Goal: Task Accomplishment & Management: Manage account settings

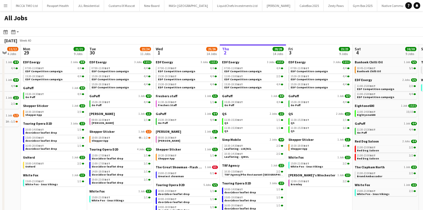
scroll to position [0, 112]
click at [234, 147] on span "10:30-14:30 BST" at bounding box center [234, 145] width 19 height 3
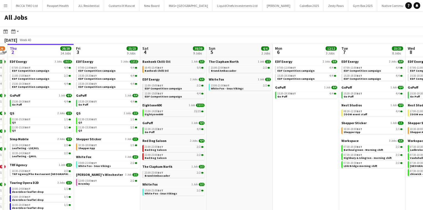
scroll to position [0, 239]
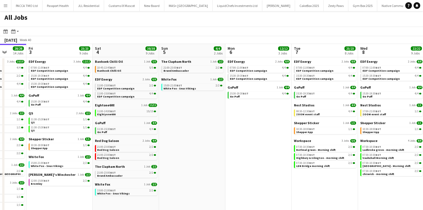
click at [2, 12] on h1 "All Jobs" at bounding box center [16, 19] width 32 height 16
click at [3, 8] on button "Menu" at bounding box center [5, 5] width 11 height 11
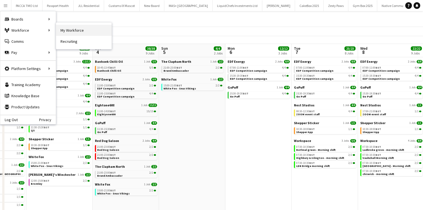
click at [80, 28] on link "My Workforce" at bounding box center [84, 30] width 56 height 11
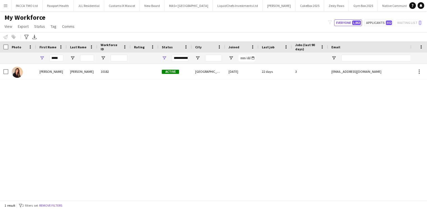
click at [7, 2] on button "Menu" at bounding box center [5, 5] width 11 height 11
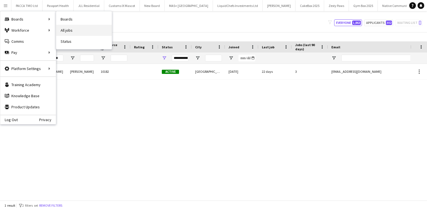
click at [63, 28] on link "All jobs" at bounding box center [84, 30] width 56 height 11
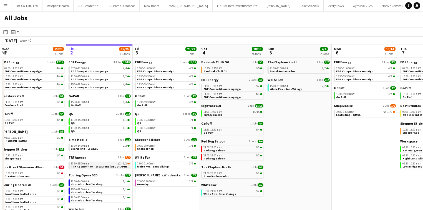
click at [88, 163] on span "BST" at bounding box center [87, 164] width 6 height 4
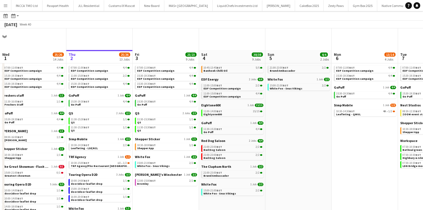
scroll to position [44, 0]
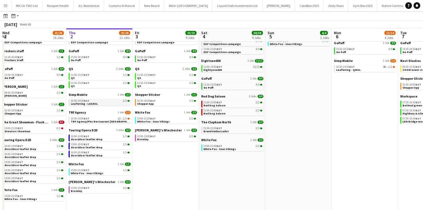
click at [88, 102] on span "Leafleting - LSE/KCL" at bounding box center [84, 104] width 27 height 4
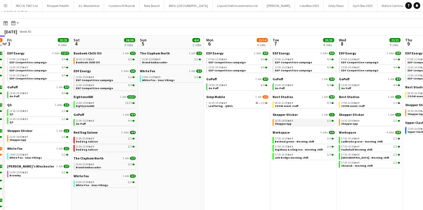
scroll to position [0, 0]
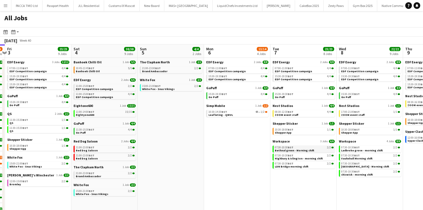
click at [299, 151] on span "Bethnal green - Morning shift" at bounding box center [294, 151] width 39 height 4
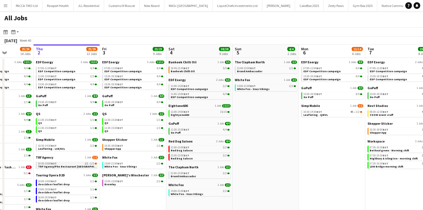
scroll to position [0, 165]
click at [66, 166] on span "TRF Agency/Pho Restaurant Newcastle" at bounding box center [71, 167] width 67 height 4
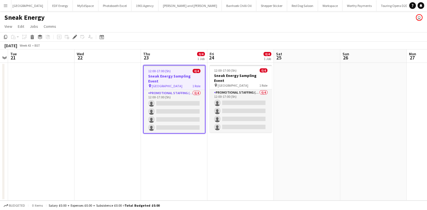
scroll to position [0, 806]
click at [6, 7] on app-icon "Menu" at bounding box center [5, 5] width 4 height 4
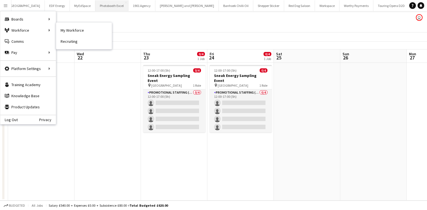
drag, startPoint x: 67, startPoint y: 25, endPoint x: 41, endPoint y: 0, distance: 35.9
click at [67, 25] on link "My Workforce" at bounding box center [84, 30] width 56 height 11
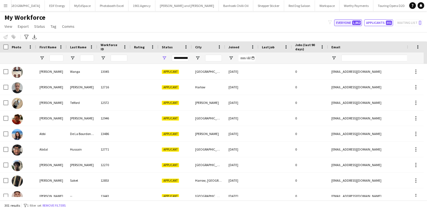
click at [351, 22] on button "Everyone 1,862" at bounding box center [348, 22] width 28 height 7
type input "**********"
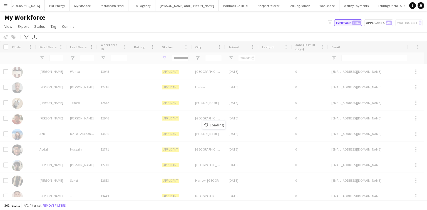
click at [350, 21] on button "Everyone 1,862" at bounding box center [348, 22] width 28 height 7
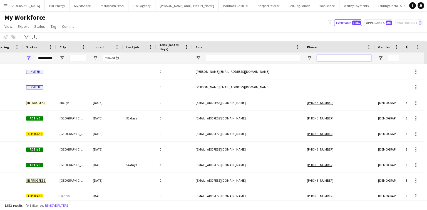
click at [332, 59] on input "Phone Filter Input" at bounding box center [344, 58] width 54 height 7
click at [354, 56] on input "Phone Filter Input" at bounding box center [344, 58] width 54 height 7
paste input "**********"
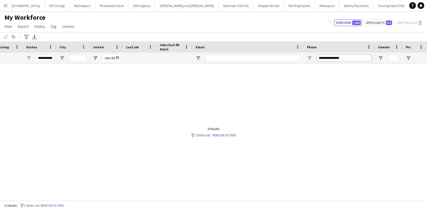
click at [324, 59] on input "**********" at bounding box center [344, 58] width 54 height 7
click at [331, 56] on input "**********" at bounding box center [344, 58] width 54 height 7
drag, startPoint x: 324, startPoint y: 59, endPoint x: 307, endPoint y: 59, distance: 17.2
click at [307, 59] on div "**********" at bounding box center [338, 58] width 71 height 11
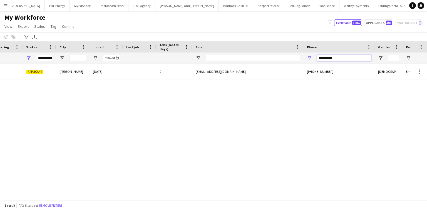
type input "**********"
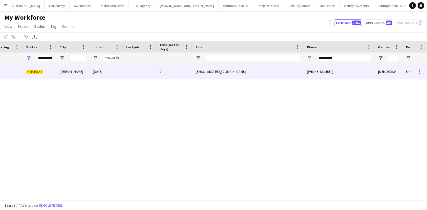
click at [203, 71] on div "abarton4412@yahoo.com" at bounding box center [247, 71] width 111 height 15
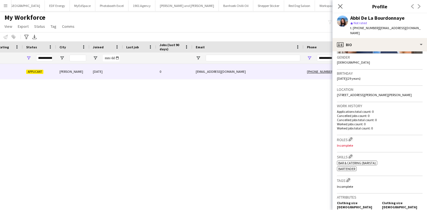
scroll to position [89, 0]
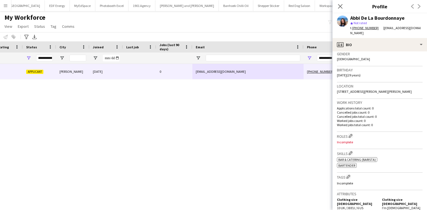
click at [373, 13] on div "Close pop-in Profile Previous Next" at bounding box center [379, 6] width 94 height 13
click at [373, 16] on div "Abbi De La Bourdonnaye" at bounding box center [377, 18] width 54 height 5
copy div "Abbi De La Bourdonnaye"
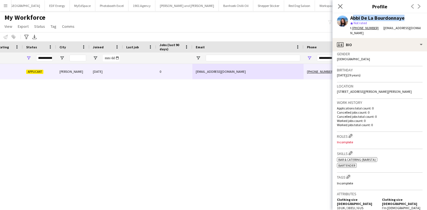
click at [364, 16] on div "Abbi De La Bourdonnaye" at bounding box center [377, 18] width 54 height 5
drag, startPoint x: 362, startPoint y: 17, endPoint x: 410, endPoint y: 21, distance: 48.3
click at [410, 21] on div "Abbi De La Bourdonnaye star Not rated t. +447411771348 | abarton4412@yahoo.com" at bounding box center [386, 26] width 72 height 20
copy div "De La Bourdonnaye star Not rated"
click at [369, 18] on div "Abbi De La Bourdonnaye" at bounding box center [377, 18] width 54 height 5
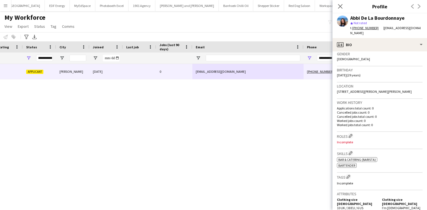
click at [363, 18] on div "Abbi De La Bourdonnaye" at bounding box center [377, 18] width 54 height 5
click at [359, 18] on div "Abbi De La Bourdonnaye" at bounding box center [377, 18] width 54 height 5
drag, startPoint x: 361, startPoint y: 18, endPoint x: 411, endPoint y: 18, distance: 50.0
click at [411, 18] on div "Abbi De La Bourdonnaye" at bounding box center [386, 18] width 72 height 5
copy div "De La Bourdonnaye"
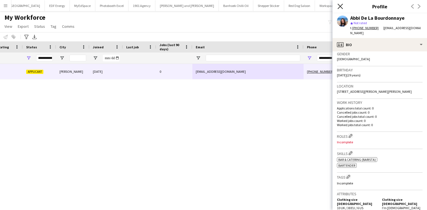
click at [339, 6] on icon at bounding box center [339, 6] width 5 height 5
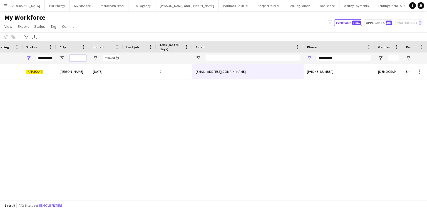
click at [70, 60] on input "City Filter Input" at bounding box center [77, 58] width 17 height 7
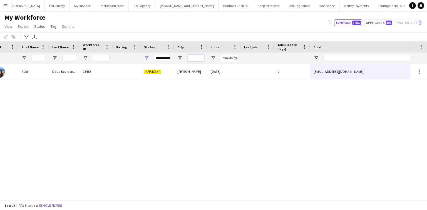
scroll to position [0, 0]
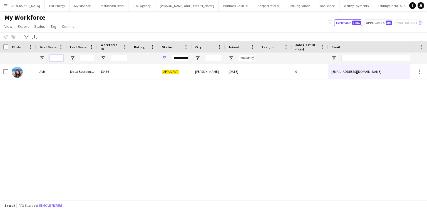
click at [61, 60] on input "First Name Filter Input" at bounding box center [56, 58] width 14 height 7
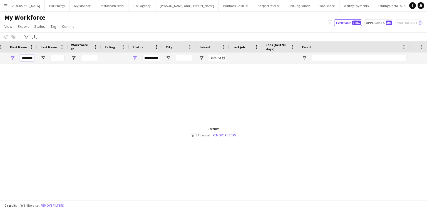
scroll to position [0, 81]
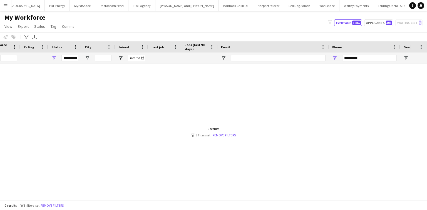
type input "********"
click at [346, 59] on input "**********" at bounding box center [369, 58] width 54 height 7
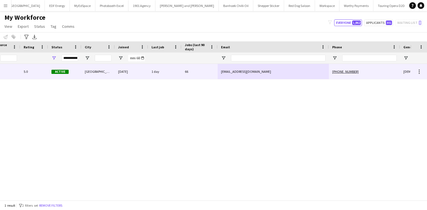
click at [194, 67] on div "66" at bounding box center [199, 71] width 36 height 15
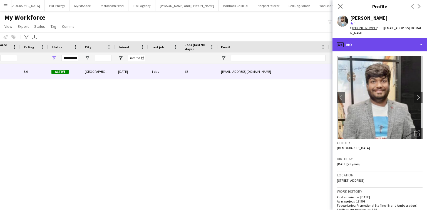
click at [376, 38] on div "profile Bio" at bounding box center [379, 44] width 94 height 13
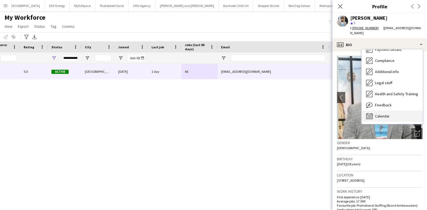
click at [386, 114] on span "Calendar" at bounding box center [382, 116] width 15 height 5
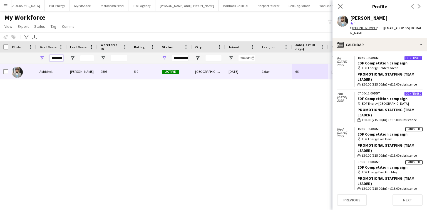
click at [55, 58] on input "********" at bounding box center [56, 58] width 14 height 7
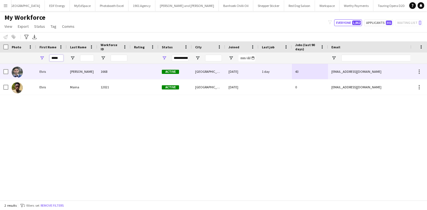
type input "*****"
click at [98, 71] on div "1668" at bounding box center [113, 71] width 33 height 15
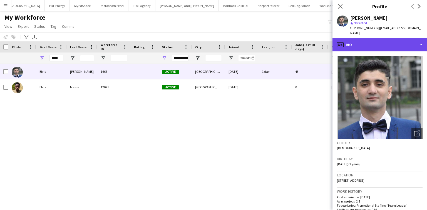
click at [386, 43] on div "profile Bio" at bounding box center [379, 44] width 94 height 13
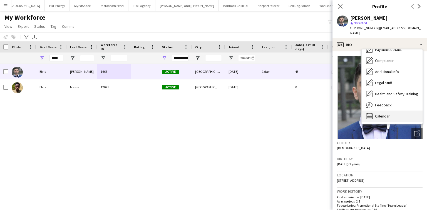
click at [386, 114] on span "Calendar" at bounding box center [382, 116] width 15 height 5
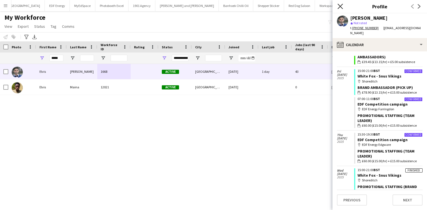
click at [342, 4] on icon at bounding box center [339, 6] width 5 height 5
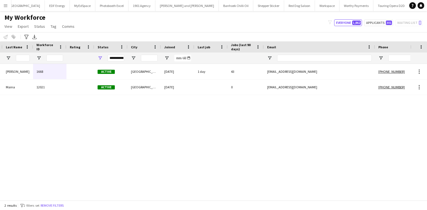
scroll to position [0, 64]
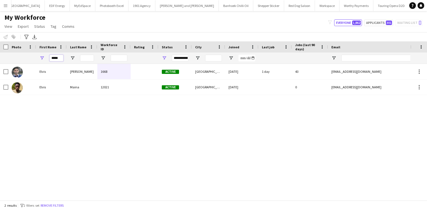
click at [62, 61] on input "*****" at bounding box center [56, 58] width 14 height 7
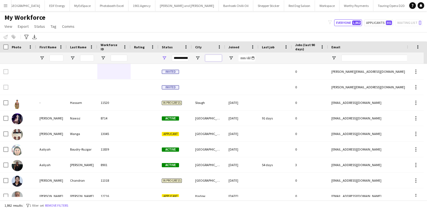
click at [212, 56] on input "City Filter Input" at bounding box center [213, 58] width 17 height 7
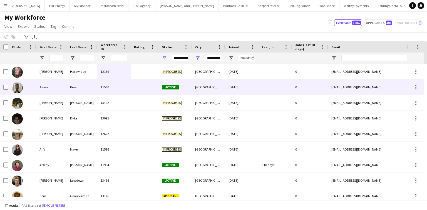
click at [200, 91] on div "Nottingham" at bounding box center [208, 86] width 33 height 15
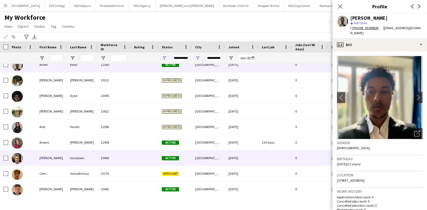
click at [142, 151] on div at bounding box center [145, 157] width 28 height 15
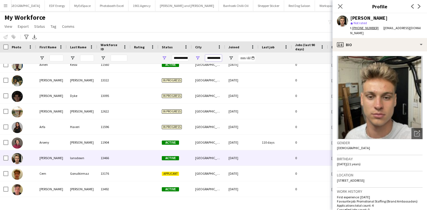
click at [211, 60] on input "**********" at bounding box center [213, 58] width 17 height 7
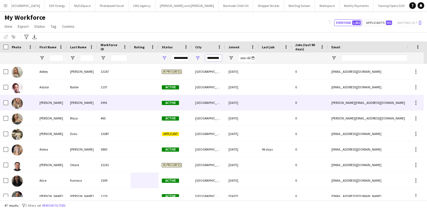
type input "*********"
click at [109, 103] on div "3991" at bounding box center [113, 102] width 33 height 15
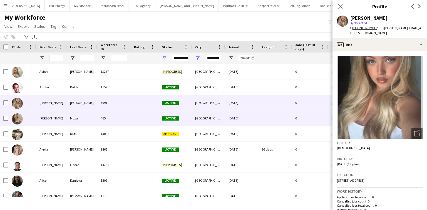
click at [192, 118] on div "Newcastle upon Tyne" at bounding box center [208, 118] width 33 height 15
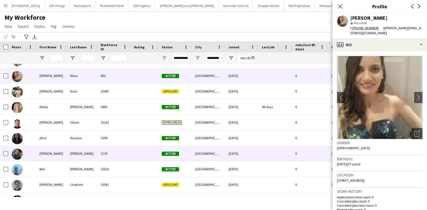
click at [47, 155] on div "Amy" at bounding box center [51, 153] width 31 height 15
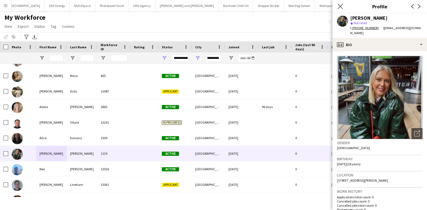
click at [341, 3] on app-icon "Close pop-in" at bounding box center [340, 7] width 8 height 8
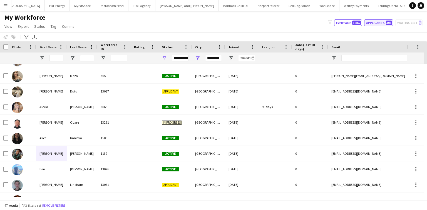
click at [376, 23] on button "Applicants 301" at bounding box center [378, 22] width 29 height 7
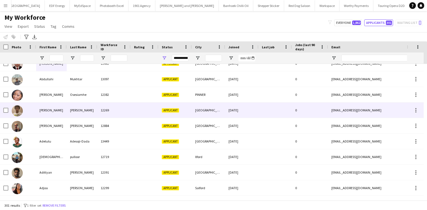
scroll to position [0, 0]
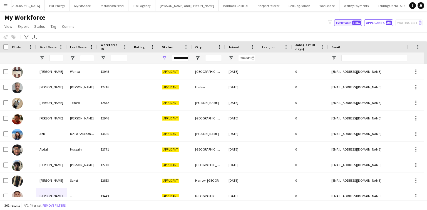
click at [343, 20] on button "Everyone 1,862" at bounding box center [348, 22] width 28 height 7
type input "**********"
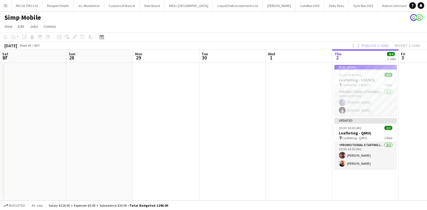
scroll to position [0, 249]
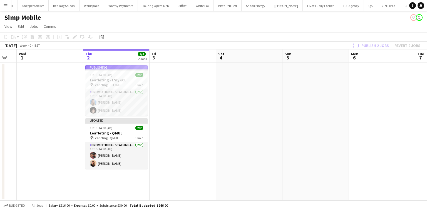
click at [131, 95] on app-job-card "Publishing 10:30-14:30 (4h) 2/2 Leafleting - LSE/KCL pin Leafleting - LSE/KCL 1…" at bounding box center [116, 90] width 62 height 51
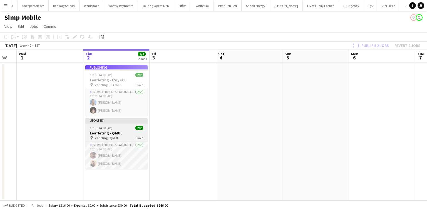
click at [116, 142] on div "Promotional Staffing (Flyering Staff) [DATE] 10:30-14:30 (4h) [PERSON_NAME] [PE…" at bounding box center [116, 155] width 62 height 27
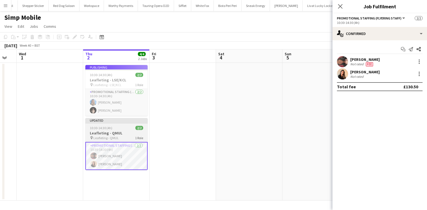
click at [114, 139] on span "Leafleting - QMUL" at bounding box center [105, 138] width 25 height 4
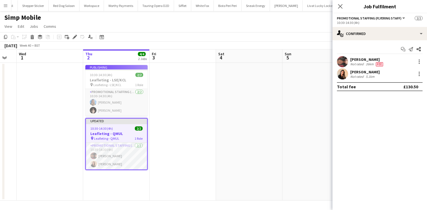
click at [368, 57] on div "[PERSON_NAME]" at bounding box center [367, 59] width 34 height 5
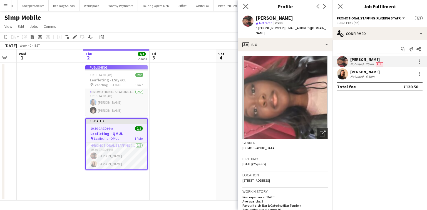
click at [249, 7] on app-icon "Close pop-in" at bounding box center [246, 7] width 8 height 8
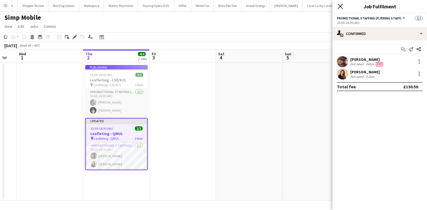
click at [341, 5] on icon at bounding box center [339, 6] width 5 height 5
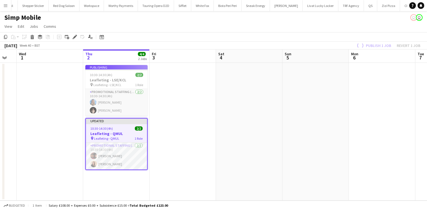
click at [104, 73] on app-job-card "Publishing 10:30-14:30 (4h) 2/2 Leafleting - LSE/KCL pin Leafleting - LSE/KCL 1…" at bounding box center [116, 90] width 62 height 51
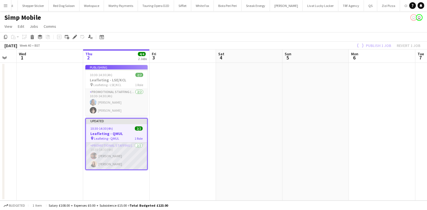
click at [131, 143] on app-card-role "Promotional Staffing (Flyering Staff) [DATE] 10:30-14:30 (4h) [PERSON_NAME] [PE…" at bounding box center [116, 156] width 61 height 27
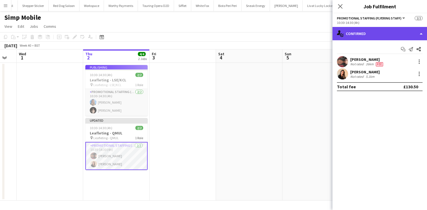
click at [353, 30] on div "single-neutral-actions-check-2 Confirmed" at bounding box center [379, 33] width 94 height 13
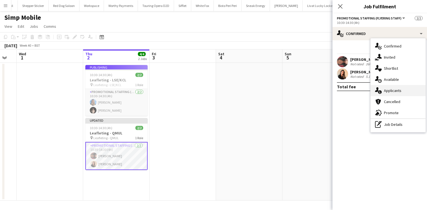
click at [388, 92] on span "Applicants" at bounding box center [393, 90] width 18 height 5
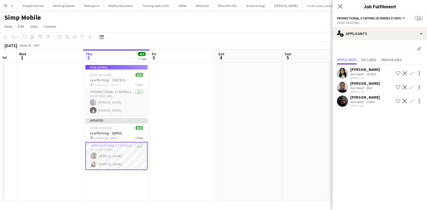
click at [371, 90] on div "[DATE] 11:42" at bounding box center [364, 92] width 29 height 4
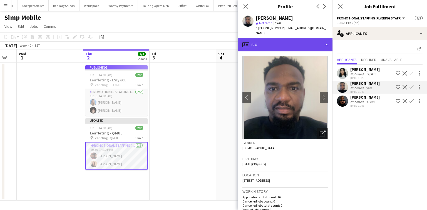
click at [276, 38] on div "profile Bio" at bounding box center [285, 44] width 94 height 13
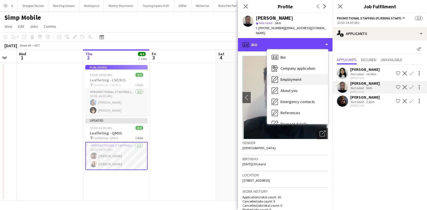
scroll to position [74, 0]
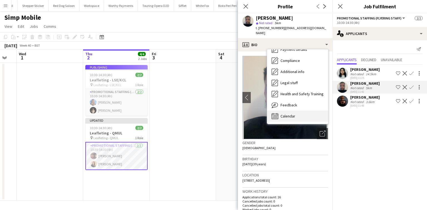
click at [287, 114] on span "Calendar" at bounding box center [287, 116] width 15 height 5
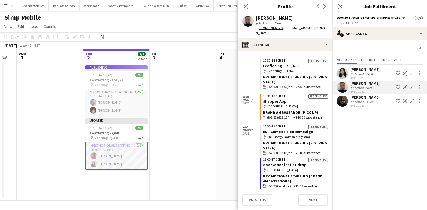
scroll to position [389, 0]
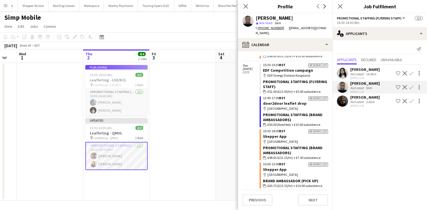
click at [341, 97] on app-user-avatar at bounding box center [342, 101] width 11 height 11
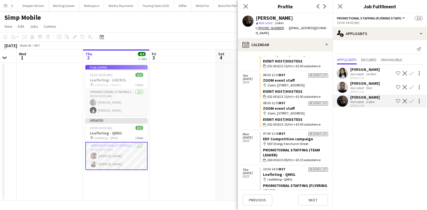
scroll to position [734, 0]
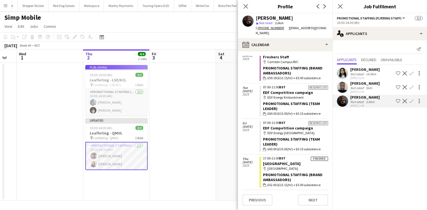
click at [351, 69] on div "[PERSON_NAME]" at bounding box center [364, 69] width 29 height 5
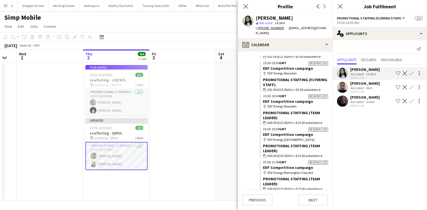
scroll to position [2280, 0]
click at [122, 127] on div "10:30-14:30 (4h) 2/2" at bounding box center [116, 128] width 62 height 4
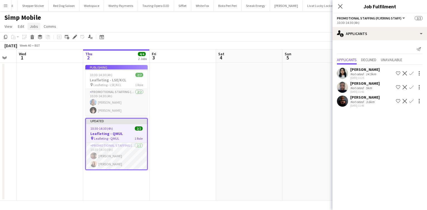
click at [29, 26] on link "Jobs" at bounding box center [34, 26] width 13 height 7
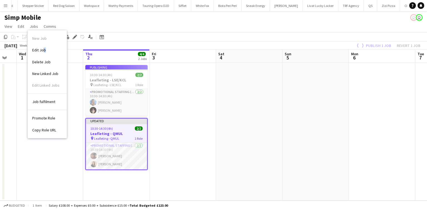
click at [44, 46] on link "Edit Job" at bounding box center [47, 50] width 39 height 12
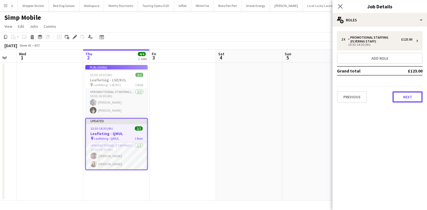
click at [401, 96] on button "Next" at bounding box center [407, 96] width 30 height 11
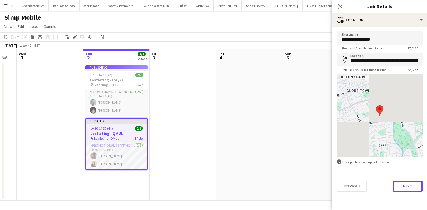
click at [403, 182] on button "Next" at bounding box center [407, 186] width 30 height 11
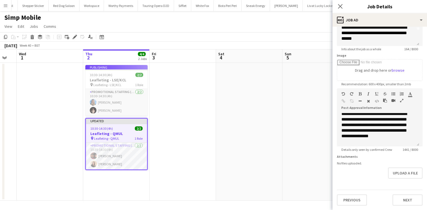
scroll to position [89, 0]
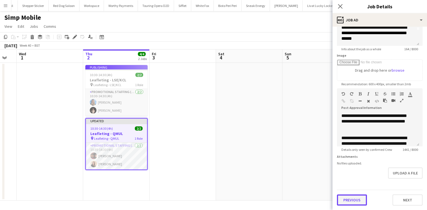
click at [358, 200] on button "Previous" at bounding box center [352, 199] width 30 height 11
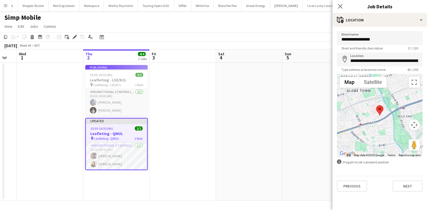
scroll to position [0, 0]
click at [341, 7] on icon "Close pop-in" at bounding box center [339, 6] width 5 height 5
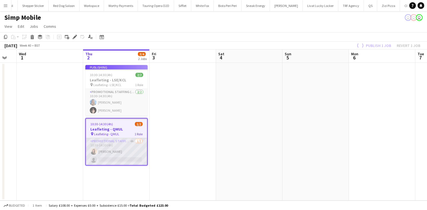
click at [130, 151] on app-card-role "Promotional Staffing (Flyering Staff) 4A 1/2 10:30-14:30 (4h) Cindy Rojas singl…" at bounding box center [116, 151] width 61 height 27
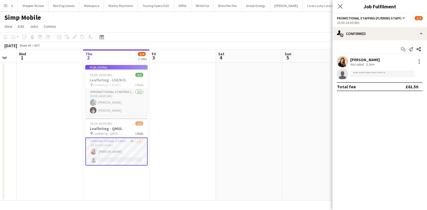
click at [122, 108] on app-job-card "Publishing 10:30-14:30 (4h) 2/2 Leafleting - LSE/KCL pin Leafleting - LSE/KCL 1…" at bounding box center [116, 90] width 62 height 51
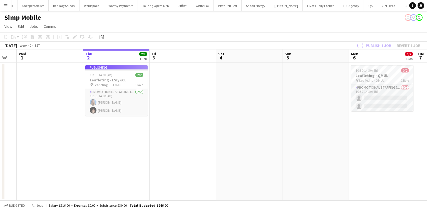
click at [0, 5] on button "Menu" at bounding box center [5, 5] width 11 height 11
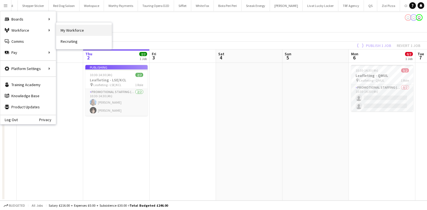
click at [85, 33] on link "My Workforce" at bounding box center [84, 30] width 56 height 11
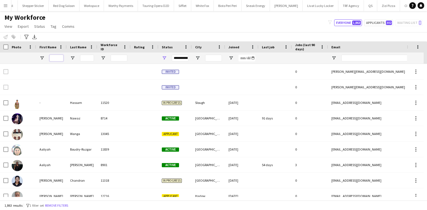
click at [57, 58] on input "First Name Filter Input" at bounding box center [56, 58] width 14 height 7
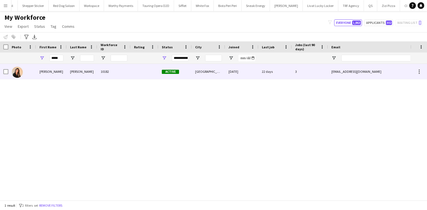
click at [86, 74] on div "Rojas" at bounding box center [82, 71] width 31 height 15
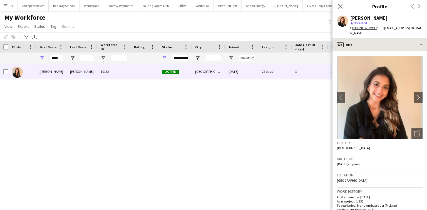
drag, startPoint x: 378, startPoint y: 32, endPoint x: 378, endPoint y: 37, distance: 5.0
click at [378, 35] on app-crew-profile "Close pop-in Profile Previous Next Cindy Rojas star Not rated t. +447424415675 …" at bounding box center [379, 105] width 94 height 210
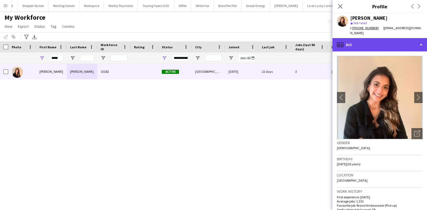
click at [383, 38] on div "profile Bio" at bounding box center [379, 44] width 94 height 13
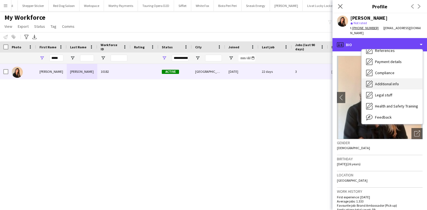
scroll to position [74, 0]
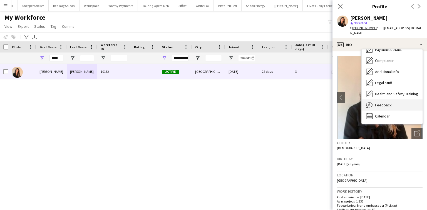
click at [389, 103] on span "Feedback" at bounding box center [383, 105] width 17 height 5
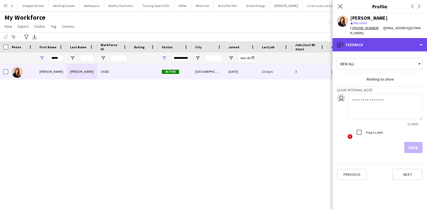
click at [380, 41] on div "bubble-pencil Feedback" at bounding box center [379, 44] width 94 height 13
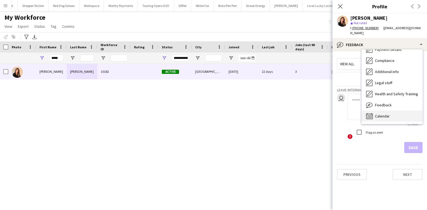
click at [380, 114] on div "Calendar Calendar" at bounding box center [391, 116] width 61 height 11
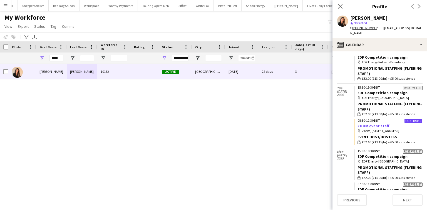
scroll to position [247, 0]
click at [49, 58] on div "*****" at bounding box center [51, 58] width 31 height 11
click at [55, 58] on input "*****" at bounding box center [56, 58] width 14 height 7
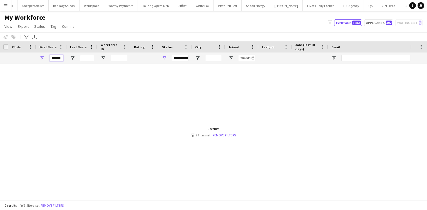
scroll to position [0, 0]
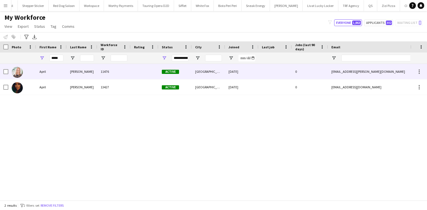
click at [71, 71] on div "Barton" at bounding box center [82, 71] width 31 height 15
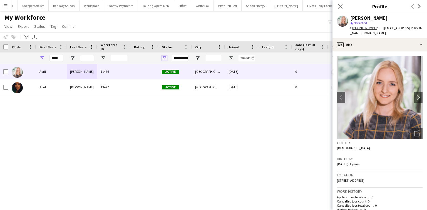
click at [164, 58] on span "Open Filter Menu" at bounding box center [164, 58] width 5 height 5
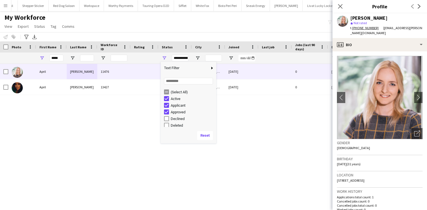
click at [171, 90] on div "(Select All)" at bounding box center [193, 92] width 44 height 4
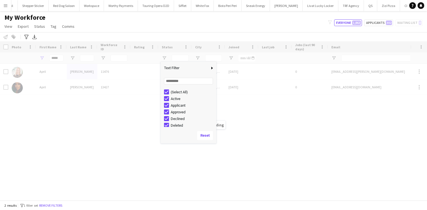
click at [144, 105] on div "Loading" at bounding box center [213, 120] width 427 height 159
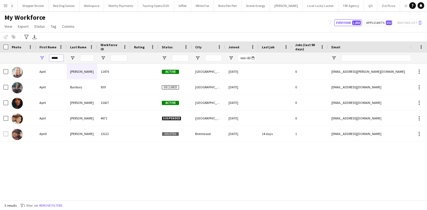
click at [58, 58] on input "*****" at bounding box center [56, 58] width 14 height 7
click at [52, 57] on input "*****" at bounding box center [56, 58] width 14 height 7
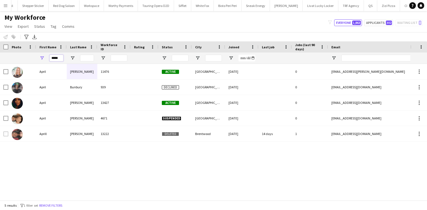
click at [52, 57] on input "*****" at bounding box center [56, 58] width 14 height 7
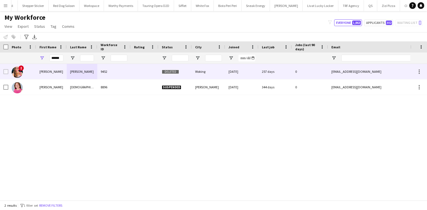
click at [66, 74] on div "Renata" at bounding box center [51, 71] width 31 height 15
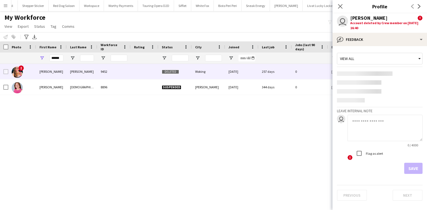
click at [64, 92] on div "Renata" at bounding box center [51, 86] width 31 height 15
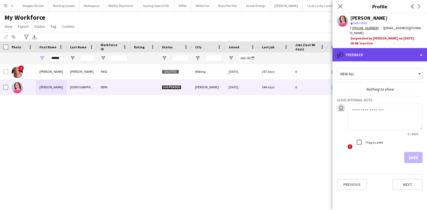
click at [359, 49] on div "bubble-pencil Feedback" at bounding box center [379, 54] width 94 height 13
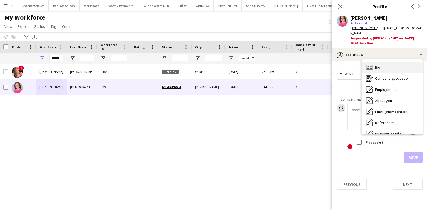
click at [384, 62] on div "Bio Bio" at bounding box center [391, 67] width 61 height 11
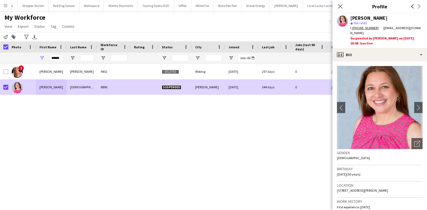
drag, startPoint x: 33, startPoint y: 24, endPoint x: 42, endPoint y: 36, distance: 14.4
click at [33, 24] on link "Status" at bounding box center [39, 26] width 15 height 7
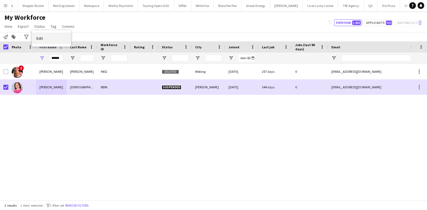
click at [46, 42] on link "Edit" at bounding box center [51, 39] width 39 height 12
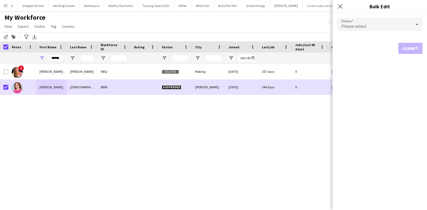
click at [364, 25] on span "Please select" at bounding box center [353, 26] width 25 height 6
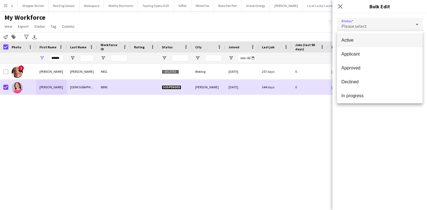
click at [366, 45] on mat-option "Active" at bounding box center [380, 40] width 86 height 14
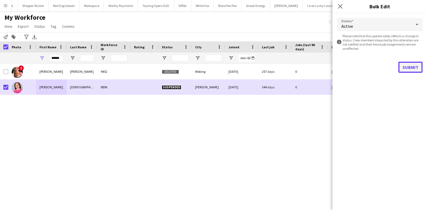
click at [414, 69] on button "Submit" at bounding box center [410, 67] width 24 height 11
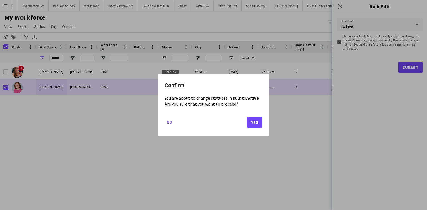
click at [252, 128] on mat-dialog-actions "No Yes" at bounding box center [213, 124] width 98 height 24
click at [251, 124] on button "Yes" at bounding box center [255, 121] width 16 height 11
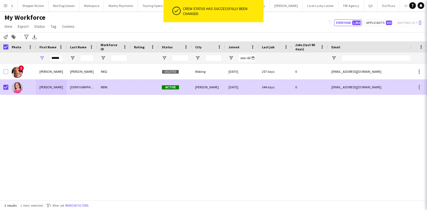
click at [201, 88] on div "Marlow" at bounding box center [208, 86] width 33 height 15
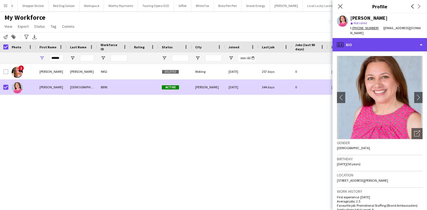
click at [364, 38] on div "profile Bio" at bounding box center [379, 44] width 94 height 13
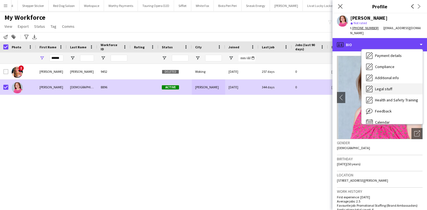
scroll to position [74, 0]
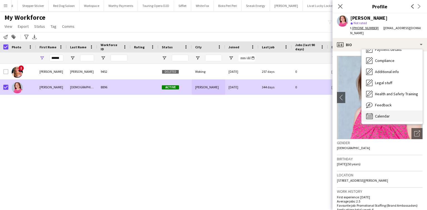
click at [386, 114] on span "Calendar" at bounding box center [382, 116] width 15 height 5
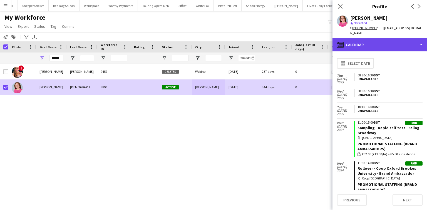
click at [374, 43] on div "calendar-full Calendar" at bounding box center [379, 44] width 94 height 13
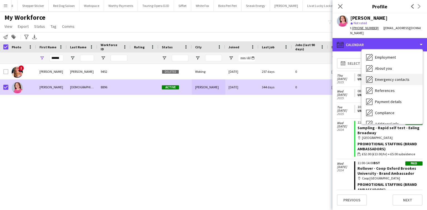
scroll to position [0, 0]
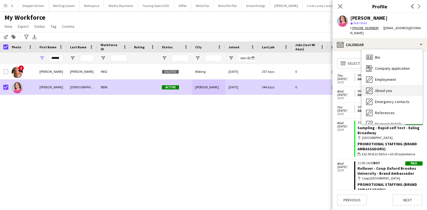
click at [380, 88] on span "About you" at bounding box center [383, 90] width 17 height 5
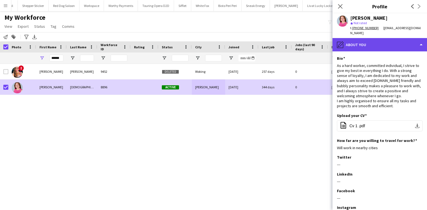
click at [373, 43] on div "pencil4 About you" at bounding box center [379, 44] width 94 height 13
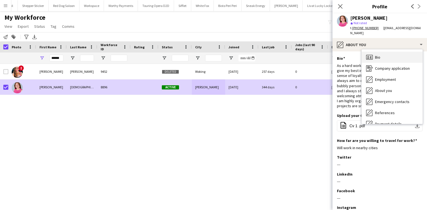
click at [371, 52] on div "Bio Bio" at bounding box center [391, 57] width 61 height 11
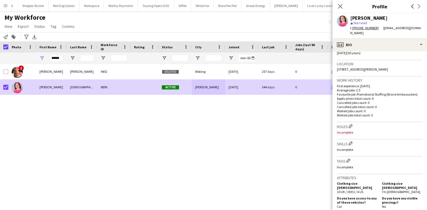
scroll to position [178, 0]
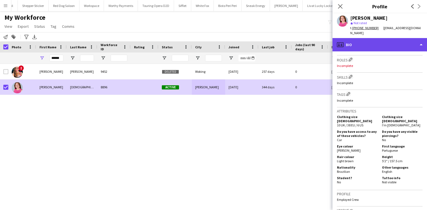
click at [356, 38] on div "profile Bio" at bounding box center [379, 44] width 94 height 13
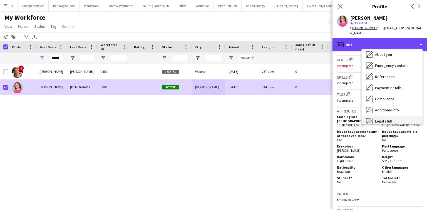
scroll to position [74, 0]
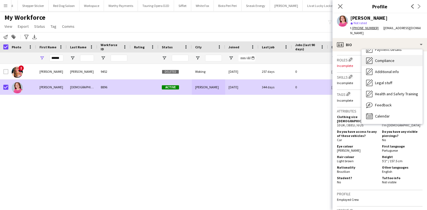
click at [376, 58] on span "Compliance" at bounding box center [384, 60] width 19 height 5
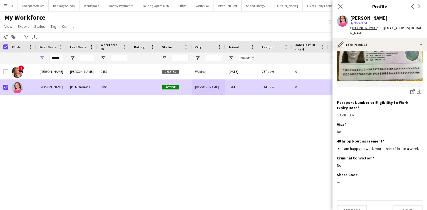
scroll to position [0, 0]
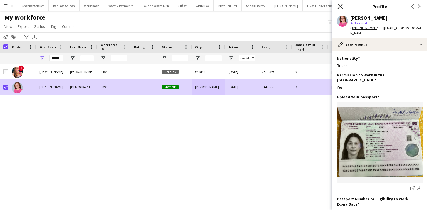
click at [338, 9] on icon "Close pop-in" at bounding box center [339, 6] width 5 height 5
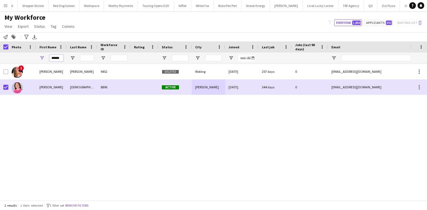
click at [62, 58] on input "******" at bounding box center [56, 58] width 14 height 7
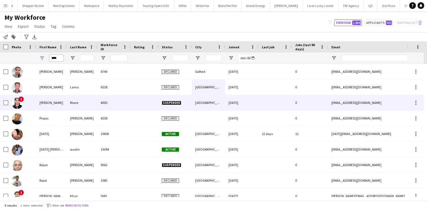
type input "****"
click at [68, 101] on div "Mane" at bounding box center [82, 102] width 31 height 15
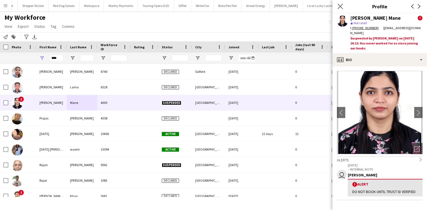
click at [343, 6] on app-icon "Close pop-in" at bounding box center [340, 7] width 8 height 8
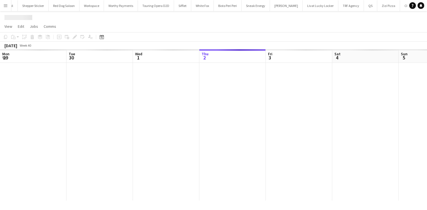
scroll to position [0, 133]
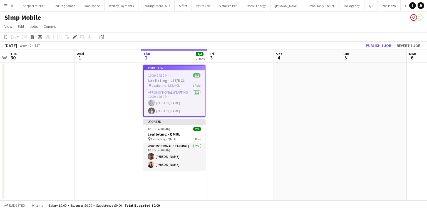
scroll to position [0, 1042]
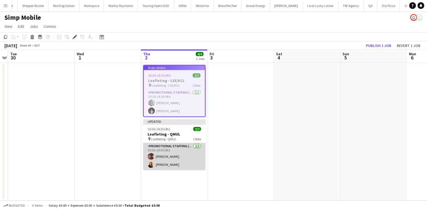
drag, startPoint x: 169, startPoint y: 154, endPoint x: 168, endPoint y: 152, distance: 3.1
click at [169, 155] on app-card-role "Promotional Staffing (Flyering Staff) [DATE] 10:30-14:30 (4h) [PERSON_NAME] [PE…" at bounding box center [174, 156] width 62 height 27
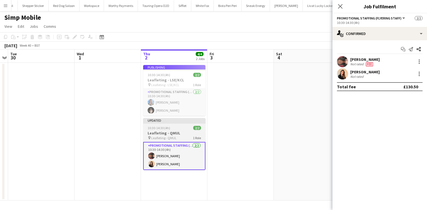
click at [166, 132] on h3 "Leafleting - QMUL" at bounding box center [174, 133] width 62 height 5
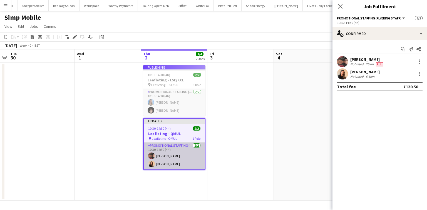
scroll to position [0, 191]
click at [182, 147] on app-card-role "Promotional Staffing (Flyering Staff) [DATE] 10:30-14:30 (4h) [PERSON_NAME] [PE…" at bounding box center [174, 156] width 61 height 27
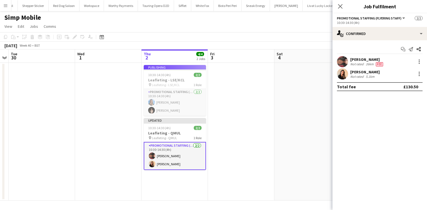
click at [188, 100] on app-job-card "Publishing 10:30-14:30 (4h) 2/2 Leafleting - LSE/KCL pin Leafleting - LSE/KCL 1…" at bounding box center [175, 90] width 62 height 51
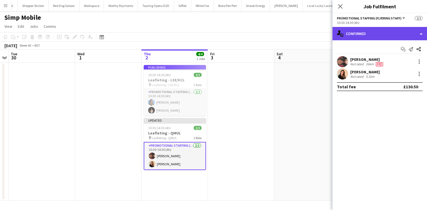
click at [349, 28] on div "single-neutral-actions-check-2 Confirmed" at bounding box center [379, 33] width 94 height 13
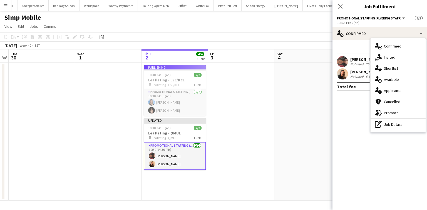
click at [385, 124] on div "pen-write Job Details" at bounding box center [397, 124] width 55 height 11
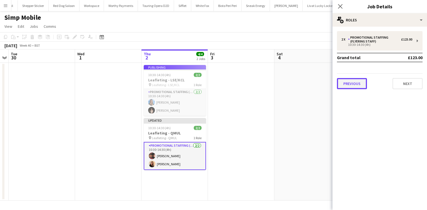
click at [350, 86] on button "Previous" at bounding box center [352, 83] width 30 height 11
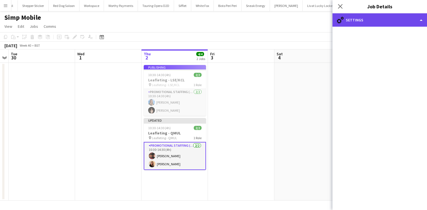
click at [371, 24] on div "cog-double-3 Settings" at bounding box center [379, 19] width 94 height 13
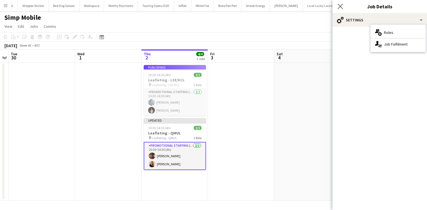
drag, startPoint x: 334, startPoint y: 2, endPoint x: 338, endPoint y: 3, distance: 3.4
click at [336, 3] on div "Close pop-in" at bounding box center [340, 6] width 16 height 13
click at [338, 4] on icon "Close pop-in" at bounding box center [339, 6] width 5 height 5
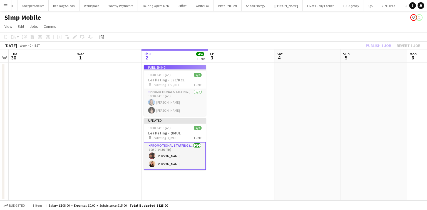
click at [191, 148] on app-card-role "Promotional Staffing (Flyering Staff) 2/2 10:30-14:30 (4h) Aprill Olaleye Cindy…" at bounding box center [175, 156] width 62 height 28
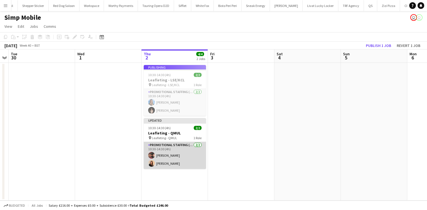
click at [191, 148] on app-card-role "Promotional Staffing (Flyering Staff) 2/2 10:30-14:30 (4h) Aprill Olaleye Cindy…" at bounding box center [175, 155] width 62 height 27
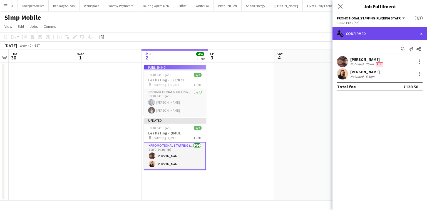
click at [374, 33] on div "single-neutral-actions-check-2 Confirmed" at bounding box center [379, 33] width 94 height 13
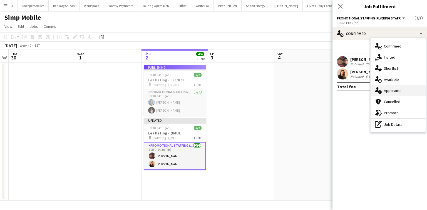
click at [385, 90] on span "Applicants" at bounding box center [393, 90] width 18 height 5
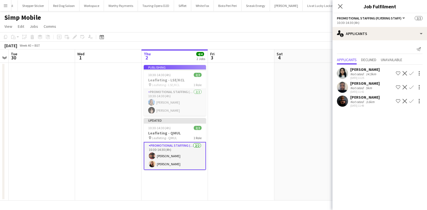
click at [364, 87] on div "5km" at bounding box center [368, 88] width 8 height 4
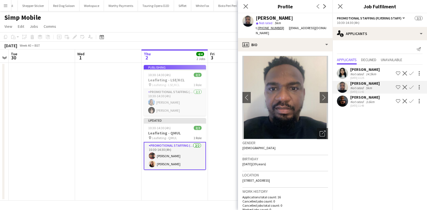
click at [361, 102] on div "Not rated" at bounding box center [357, 102] width 14 height 4
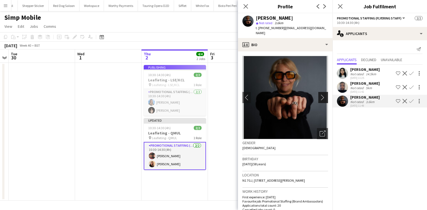
click at [320, 94] on app-icon "chevron-right" at bounding box center [323, 97] width 9 height 6
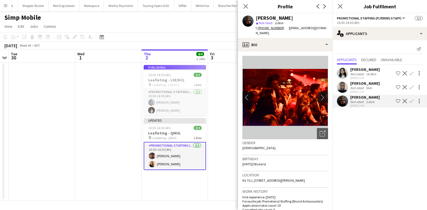
click at [320, 90] on img at bounding box center [285, 97] width 86 height 83
click at [366, 82] on div "David Kalu" at bounding box center [364, 83] width 29 height 5
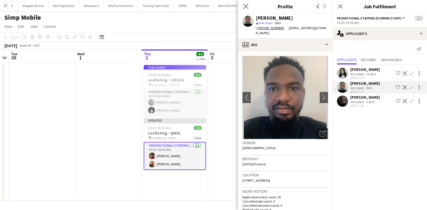
click at [243, 9] on app-icon "Close pop-in" at bounding box center [246, 7] width 8 height 8
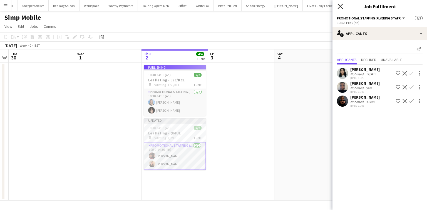
click at [338, 4] on icon "Close pop-in" at bounding box center [339, 6] width 5 height 5
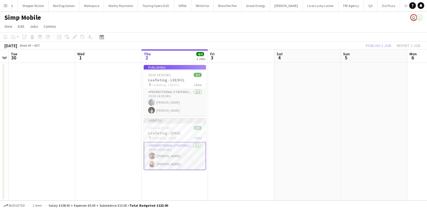
click at [156, 154] on app-card-role "Promotional Staffing (Flyering Staff) 2/2 10:30-14:30 (4h) Aprill Olaleye Cindy…" at bounding box center [175, 156] width 62 height 28
click at [163, 100] on app-job-card "Publishing 10:30-14:30 (4h) 2/2 Leafleting - LSE/KCL pin Leafleting - LSE/KCL 1…" at bounding box center [175, 90] width 62 height 51
click at [162, 73] on app-job-card "Publishing 10:30-14:30 (4h) 2/2 Leafleting - LSE/KCL pin Leafleting - LSE/KCL 1…" at bounding box center [175, 90] width 62 height 51
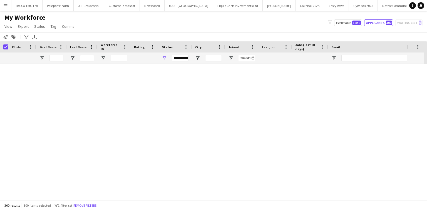
scroll to position [1252, 0]
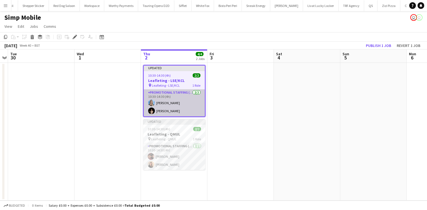
scroll to position [0, 1042]
click at [175, 106] on app-card-role "Promotional Staffing (Flyering Staff) [DATE] 10:30-14:30 (4h) [PERSON_NAME] [PE…" at bounding box center [174, 102] width 61 height 27
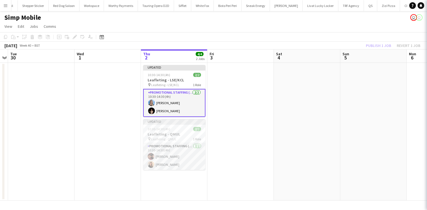
scroll to position [0, 191]
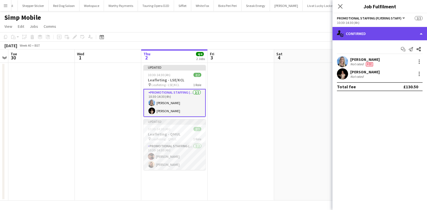
click at [391, 36] on div "single-neutral-actions-check-2 Confirmed" at bounding box center [379, 33] width 94 height 13
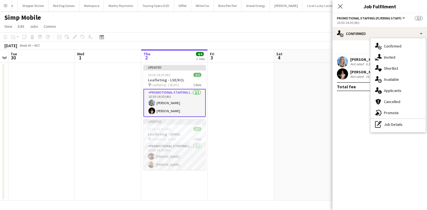
click at [383, 94] on div "single-neutral-actions-information Applicants" at bounding box center [397, 90] width 55 height 11
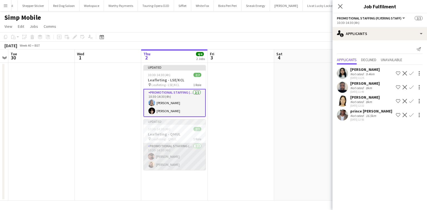
click at [164, 163] on app-card-role "Promotional Staffing (Flyering Staff) [DATE] 10:30-14:30 (4h) [PERSON_NAME] [PE…" at bounding box center [174, 156] width 62 height 27
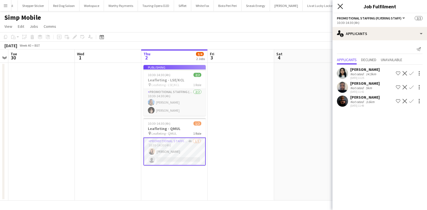
click at [341, 8] on icon at bounding box center [339, 6] width 5 height 5
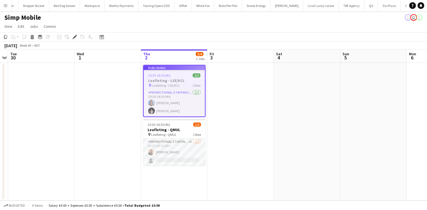
scroll to position [0, 1042]
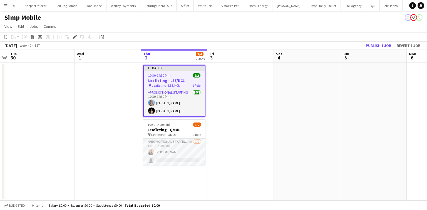
scroll to position [0, 1042]
click at [170, 133] on span "Leafleting - QMUL" at bounding box center [163, 135] width 25 height 4
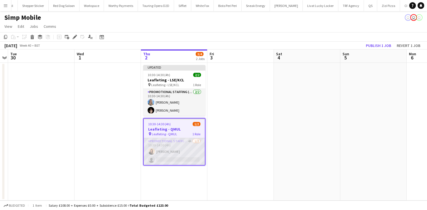
click at [168, 149] on app-card-role "Promotional Staffing (Flyering Staff) 4A [DATE] 10:30-14:30 (4h) [PERSON_NAME] …" at bounding box center [174, 151] width 61 height 27
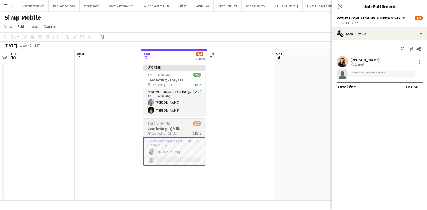
click at [154, 134] on span "Leafleting - QMUL" at bounding box center [163, 133] width 25 height 4
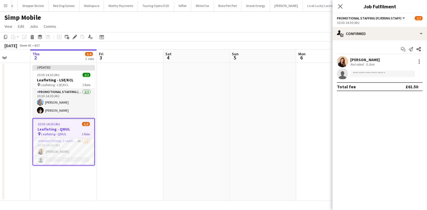
scroll to position [0, 169]
click at [62, 127] on h3 "Leafleting - QMUL" at bounding box center [63, 129] width 61 height 5
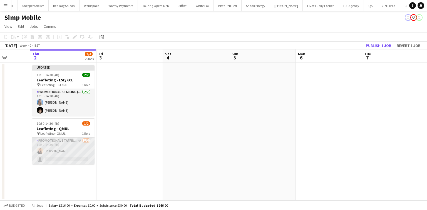
click at [68, 143] on app-card-role "Promotional Staffing (Flyering Staff) 4A [DATE] 10:30-14:30 (4h) [PERSON_NAME] …" at bounding box center [63, 151] width 62 height 27
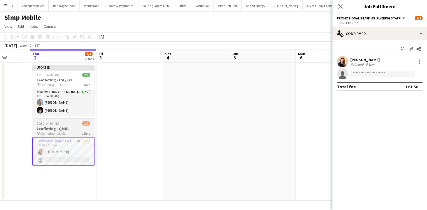
click at [60, 127] on h3 "Leafleting - QMUL" at bounding box center [63, 128] width 62 height 5
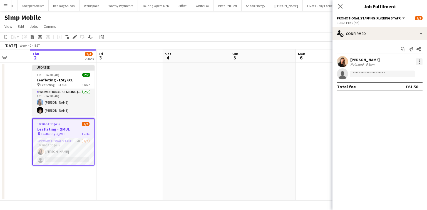
click at [416, 62] on div at bounding box center [419, 61] width 7 height 7
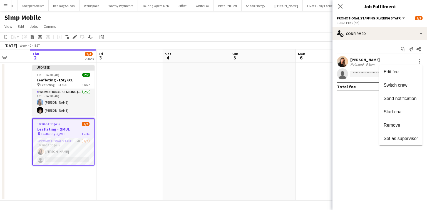
click at [390, 126] on span "Remove" at bounding box center [391, 125] width 17 height 5
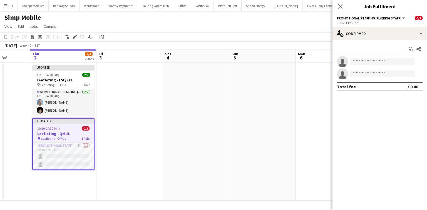
click at [339, 6] on icon "Close pop-in" at bounding box center [340, 6] width 4 height 4
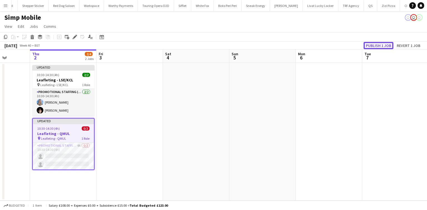
click at [371, 43] on button "Publish 1 job" at bounding box center [378, 45] width 30 height 7
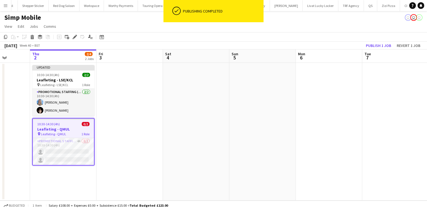
click at [66, 124] on div "10:30-14:30 (4h) 0/2" at bounding box center [63, 124] width 61 height 4
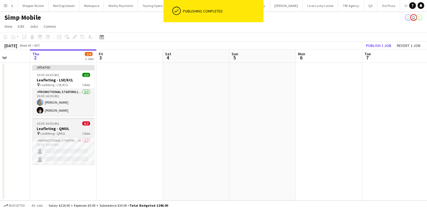
click at [70, 121] on app-job-card "10:30-14:30 (4h) 0/2 Leafleting - QMUL pin Leafleting - QMUL 1 Role Promotional…" at bounding box center [63, 141] width 62 height 46
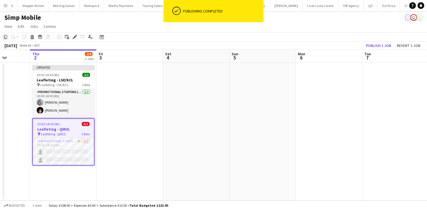
click at [5, 35] on icon "Copy" at bounding box center [5, 37] width 4 height 4
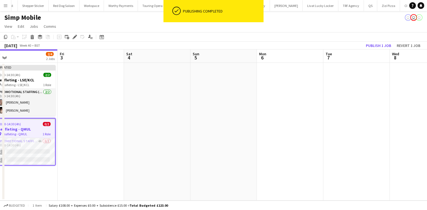
scroll to position [0, 209]
click at [291, 114] on app-date-cell at bounding box center [289, 132] width 66 height 138
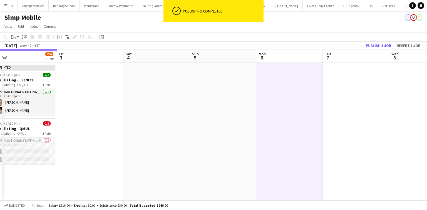
click at [333, 101] on app-date-cell at bounding box center [356, 132] width 66 height 138
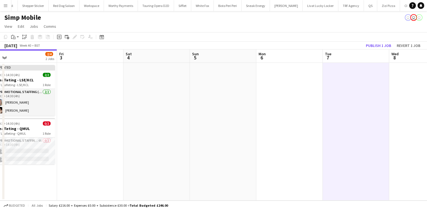
click at [291, 98] on app-date-cell at bounding box center [289, 132] width 66 height 138
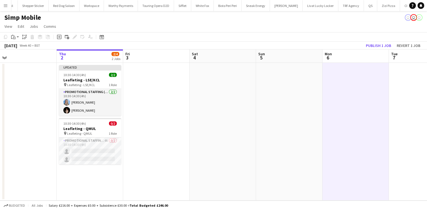
scroll to position [0, 143]
click at [14, 36] on icon "Paste" at bounding box center [13, 37] width 4 height 4
click at [24, 46] on link "Paste Ctrl+V" at bounding box center [41, 47] width 52 height 5
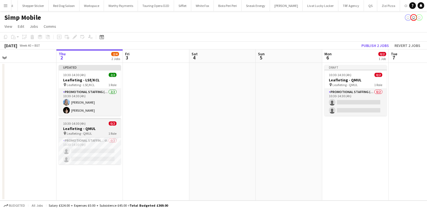
click at [94, 123] on div "10:30-14:30 (4h) 0/2" at bounding box center [90, 123] width 62 height 4
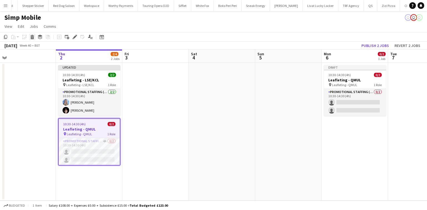
click at [31, 36] on icon "Delete" at bounding box center [32, 37] width 4 height 4
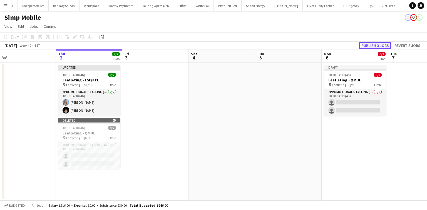
drag, startPoint x: 367, startPoint y: 45, endPoint x: 372, endPoint y: 43, distance: 6.1
click at [372, 43] on button "Publish 3 jobs" at bounding box center [375, 45] width 32 height 7
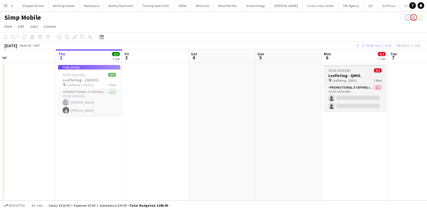
click at [350, 67] on app-job-card "10:30-14:30 (4h) 0/2 Leafleting - QMUL pin Leafleting - QMUL 1 Role Promotional…" at bounding box center [355, 88] width 62 height 46
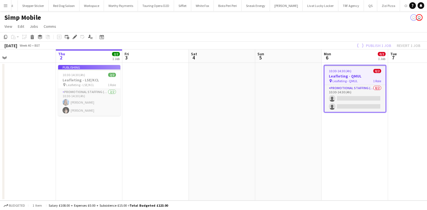
click at [69, 103] on app-job-card "Publishing 10:30-14:30 (4h) 2/2 Leafleting - LSE/KCL pin Leafleting - LSE/KCL 1…" at bounding box center [89, 90] width 62 height 51
click at [70, 100] on app-job-card "Publishing 10:30-14:30 (4h) 2/2 Leafleting - LSE/KCL pin Leafleting - LSE/KCL 1…" at bounding box center [89, 90] width 62 height 51
click at [101, 95] on app-job-card "Publishing 10:30-14:30 (4h) 2/2 Leafleting - LSE/KCL pin Leafleting - LSE/KCL 1…" at bounding box center [89, 90] width 62 height 51
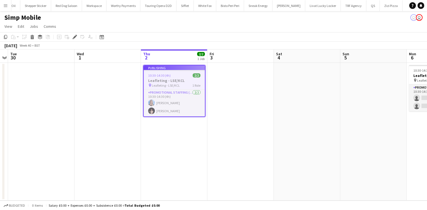
scroll to position [0, 1042]
click at [157, 100] on app-job-card "Publishing 10:30-14:30 (4h) 2/2 Leafleting - LSE/KCL pin Leafleting - LSE/KCL 1…" at bounding box center [174, 91] width 62 height 52
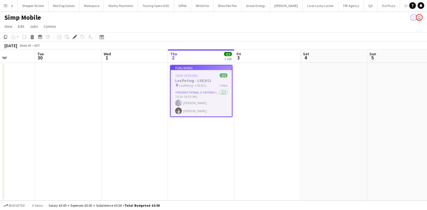
scroll to position [0, 188]
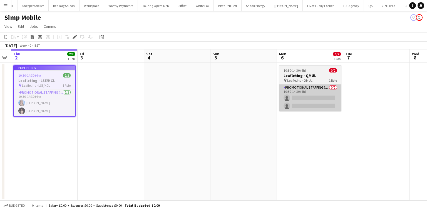
click at [312, 98] on app-card-role "Promotional Staffing (Flyering Staff) 0/2 10:30-14:30 (4h) single-neutral-actio…" at bounding box center [310, 97] width 62 height 27
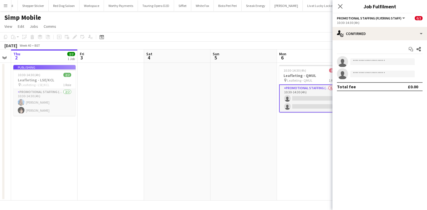
click at [363, 65] on app-invite-slot "single-neutral-actions" at bounding box center [379, 61] width 94 height 11
click at [362, 62] on input at bounding box center [382, 61] width 64 height 7
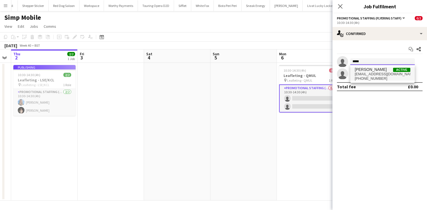
type input "*****"
click at [363, 73] on span "[EMAIL_ADDRESS][DOMAIN_NAME]" at bounding box center [382, 74] width 56 height 4
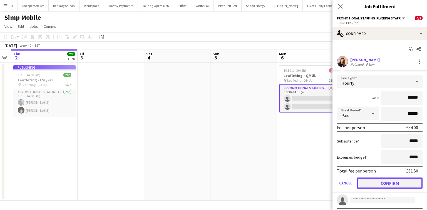
click at [391, 179] on button "Confirm" at bounding box center [389, 183] width 66 height 11
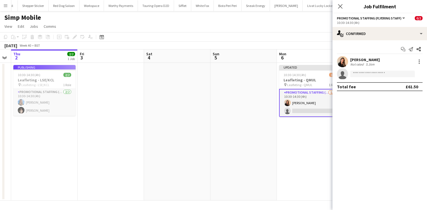
click at [340, 6] on icon at bounding box center [340, 6] width 4 height 4
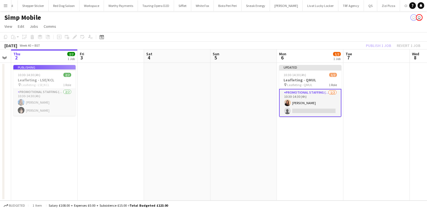
drag, startPoint x: 376, startPoint y: 48, endPoint x: 375, endPoint y: 44, distance: 3.5
click at [376, 48] on div "Publish 1 job Revert 1 job" at bounding box center [393, 45] width 68 height 7
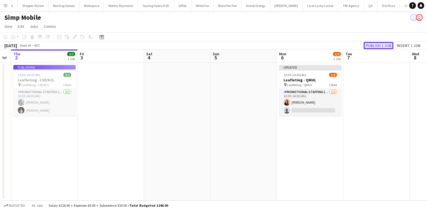
click at [375, 44] on button "Publish 1 job" at bounding box center [378, 45] width 30 height 7
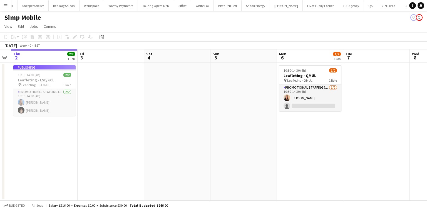
click at [319, 95] on app-card-role "Promotional Staffing (Flyering Staff) [DATE] 10:30-14:30 (4h) [PERSON_NAME] sin…" at bounding box center [310, 97] width 62 height 27
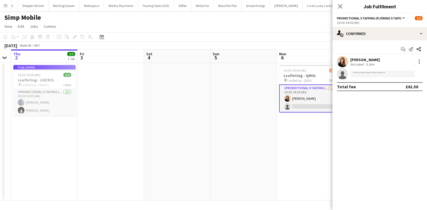
click at [369, 70] on app-invite-slot "single-neutral-actions" at bounding box center [379, 73] width 94 height 11
click at [365, 73] on input at bounding box center [382, 74] width 64 height 7
drag, startPoint x: 360, startPoint y: 26, endPoint x: 360, endPoint y: 33, distance: 6.4
click at [360, 27] on app-options-switcher "Promotional Staffing (Flyering Staff) All roles Promotional Staffing (Flyering …" at bounding box center [379, 20] width 94 height 14
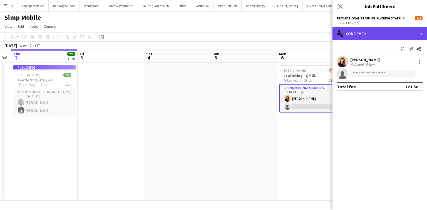
click at [360, 35] on div "single-neutral-actions-check-2 Confirmed" at bounding box center [379, 33] width 94 height 13
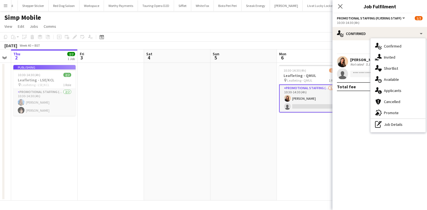
click at [306, 93] on app-card-role "Promotional Staffing (Flyering Staff) [DATE] 10:30-14:30 (4h) [PERSON_NAME] sin…" at bounding box center [310, 98] width 62 height 28
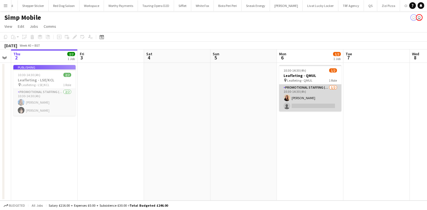
click at [301, 92] on app-card-role "Promotional Staffing (Flyering Staff) 1/2 10:30-14:30 (4h) Cindy Rojas single-n…" at bounding box center [310, 97] width 62 height 27
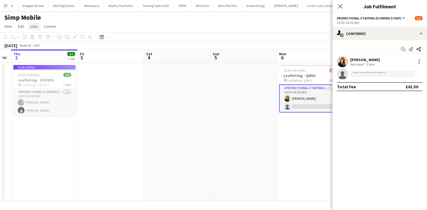
click at [36, 29] on link "Jobs" at bounding box center [34, 26] width 13 height 7
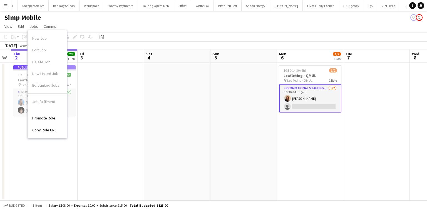
click at [272, 102] on app-date-cell at bounding box center [243, 132] width 66 height 138
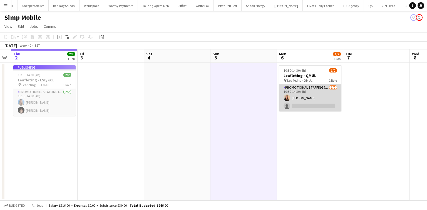
click at [315, 100] on app-card-role "Promotional Staffing (Flyering Staff) 1/2 10:30-14:30 (4h) Cindy Rojas single-n…" at bounding box center [310, 97] width 62 height 27
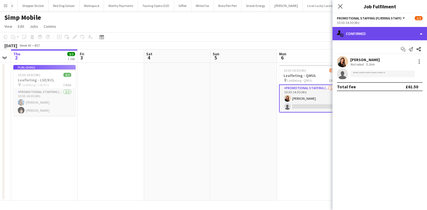
click at [366, 36] on div "single-neutral-actions-check-2 Confirmed" at bounding box center [379, 33] width 94 height 13
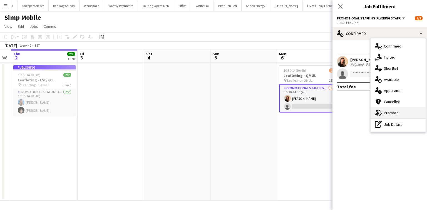
click at [381, 113] on div "advertising-megaphone Promote" at bounding box center [397, 112] width 55 height 11
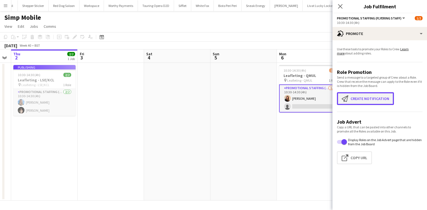
click at [358, 101] on button "Create notification Create notification" at bounding box center [365, 98] width 57 height 13
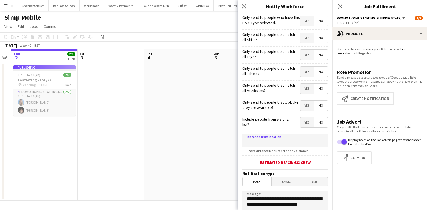
click at [271, 135] on input at bounding box center [285, 141] width 86 height 14
type input "****"
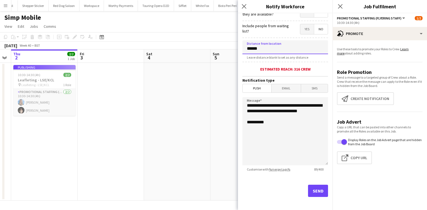
scroll to position [96, 0]
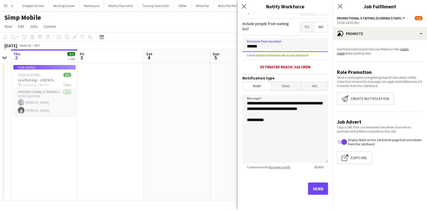
type input "******"
drag, startPoint x: 276, startPoint y: 114, endPoint x: 282, endPoint y: 102, distance: 13.8
click at [282, 102] on textarea "**********" at bounding box center [285, 129] width 86 height 68
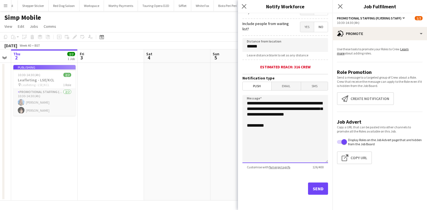
click at [321, 113] on textarea "**********" at bounding box center [285, 129] width 86 height 68
type textarea "**********"
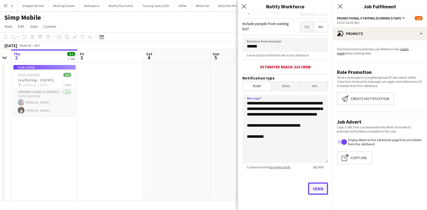
click at [318, 188] on button "Send" at bounding box center [318, 189] width 20 height 12
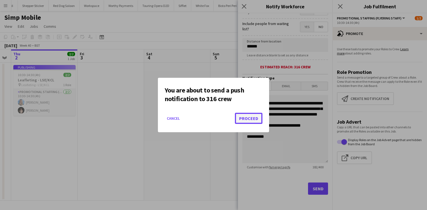
click at [253, 116] on button "Proceed" at bounding box center [249, 118] width 28 height 11
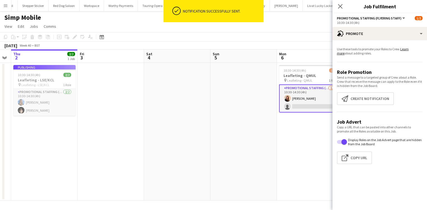
click at [340, 6] on icon at bounding box center [340, 6] width 4 height 4
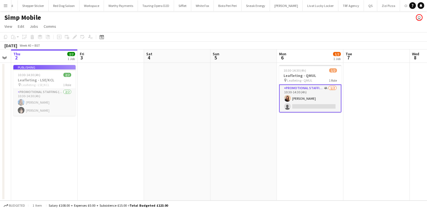
click at [319, 94] on app-card-role "Promotional Staffing (Flyering Staff) 4A 1/2 10:30-14:30 (4h) Cindy Rojas singl…" at bounding box center [310, 98] width 62 height 28
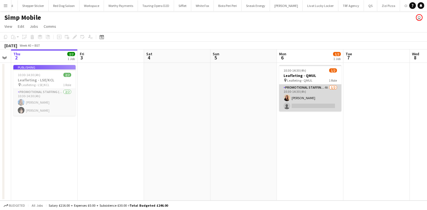
click at [316, 92] on app-card-role "Promotional Staffing (Flyering Staff) 4A 1/2 10:30-14:30 (4h) Cindy Rojas singl…" at bounding box center [310, 97] width 62 height 27
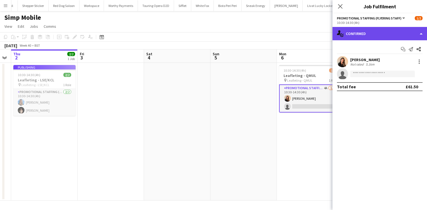
click at [372, 30] on div "single-neutral-actions-check-2 Confirmed" at bounding box center [379, 33] width 94 height 13
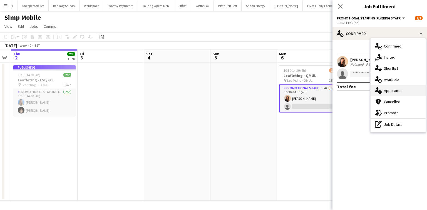
click at [386, 89] on span "Applicants" at bounding box center [393, 90] width 18 height 5
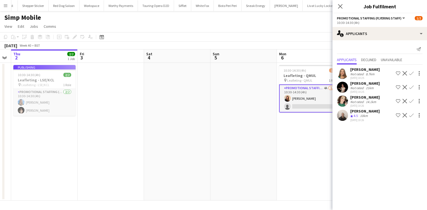
click at [356, 76] on div "Not rated" at bounding box center [357, 74] width 14 height 4
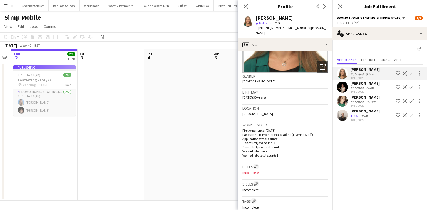
scroll to position [156, 0]
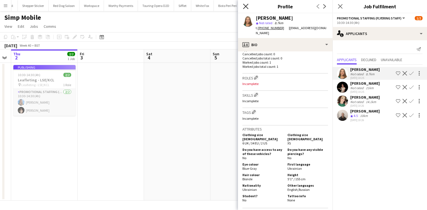
click at [248, 6] on icon "Close pop-in" at bounding box center [245, 6] width 5 height 5
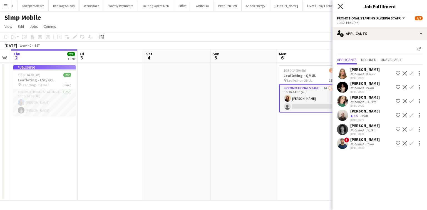
click at [342, 7] on icon "Close pop-in" at bounding box center [339, 6] width 5 height 5
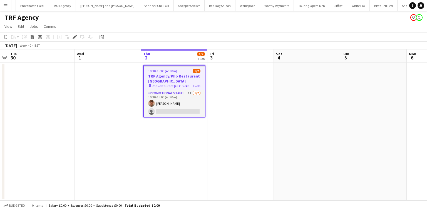
scroll to position [0, 903]
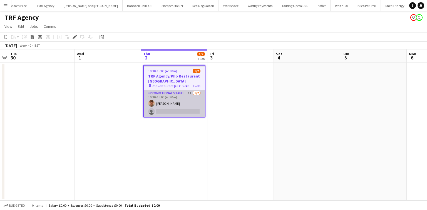
click at [164, 100] on app-card-role "Promotional Staffing (Flyering Staff) 1I [DATE] 10:30-15:00 (4h30m) [PERSON_NAM…" at bounding box center [174, 103] width 61 height 27
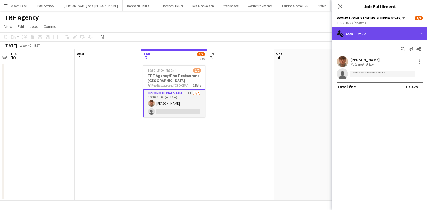
click at [359, 33] on div "single-neutral-actions-check-2 Confirmed" at bounding box center [379, 33] width 94 height 13
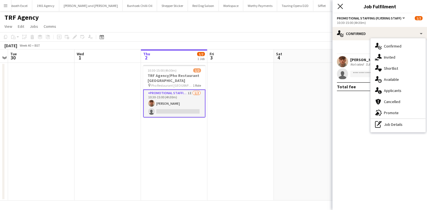
click at [341, 8] on icon "Close pop-in" at bounding box center [339, 6] width 5 height 5
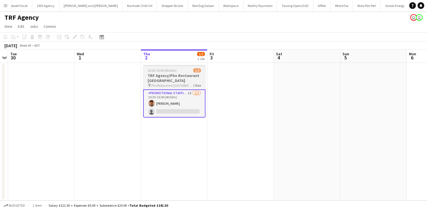
click at [160, 83] on span "Pho Restaurant [GEOGRAPHIC_DATA]" at bounding box center [172, 85] width 42 height 4
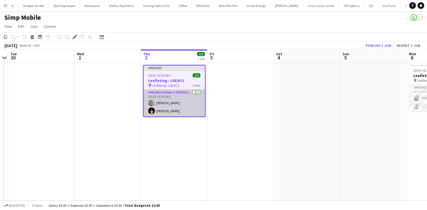
scroll to position [0, 1042]
click at [180, 109] on app-card-role "Promotional Staffing (Flyering Staff) [DATE] 10:30-14:30 (4h) [PERSON_NAME] [PE…" at bounding box center [174, 102] width 61 height 27
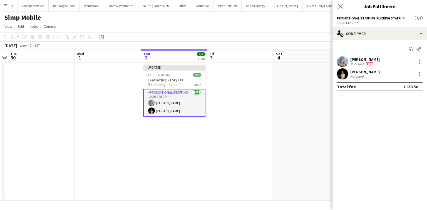
click at [354, 70] on div "[PERSON_NAME]" at bounding box center [364, 71] width 29 height 5
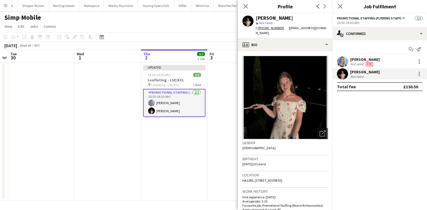
drag, startPoint x: 258, startPoint y: 27, endPoint x: 281, endPoint y: 28, distance: 23.6
click at [281, 28] on div "t. [PHONE_NUMBER]" at bounding box center [272, 28] width 33 height 5
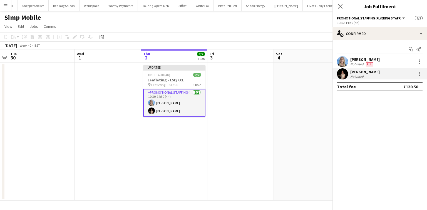
copy div "[PHONE_NUMBER]"
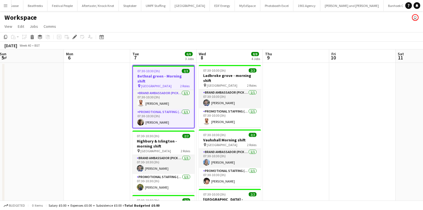
click at [4, 6] on app-icon "Menu" at bounding box center [5, 5] width 4 height 4
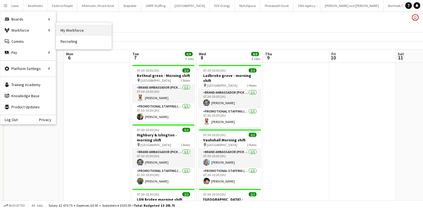
click at [58, 26] on link "My Workforce" at bounding box center [84, 30] width 56 height 11
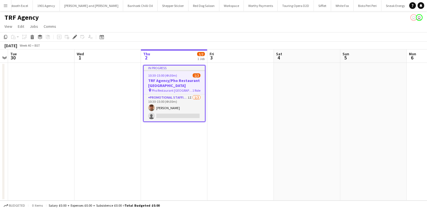
scroll to position [0, 903]
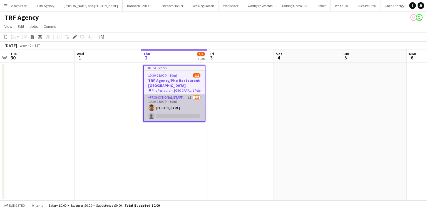
click at [180, 109] on app-card-role "Promotional Staffing (Flyering Staff) 1I 1/2 10:30-15:00 (4h30m) Matthew Hopwoo…" at bounding box center [174, 107] width 61 height 27
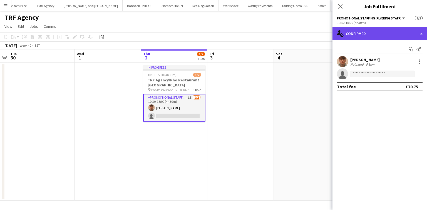
click at [364, 29] on div "single-neutral-actions-check-2 Confirmed" at bounding box center [379, 33] width 94 height 13
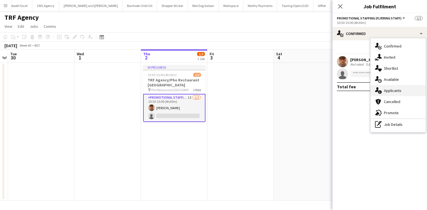
click at [385, 87] on div "single-neutral-actions-information Applicants" at bounding box center [397, 90] width 55 height 11
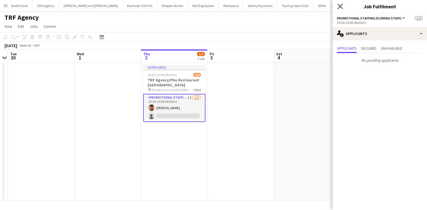
click at [339, 8] on icon "Close pop-in" at bounding box center [339, 6] width 5 height 5
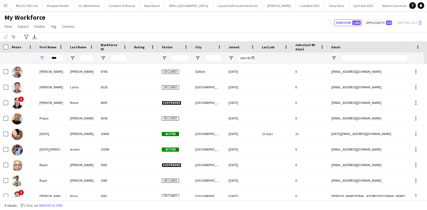
click at [60, 54] on div "****" at bounding box center [56, 58] width 14 height 11
drag, startPoint x: 59, startPoint y: 54, endPoint x: 59, endPoint y: 58, distance: 3.6
click at [59, 56] on div "****" at bounding box center [56, 58] width 14 height 11
click at [59, 60] on input "****" at bounding box center [56, 58] width 14 height 7
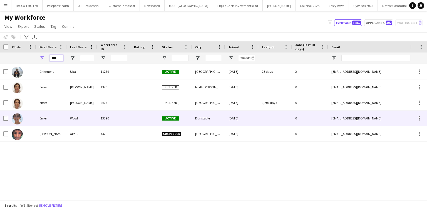
type input "****"
click at [93, 117] on div "Wood" at bounding box center [82, 118] width 31 height 15
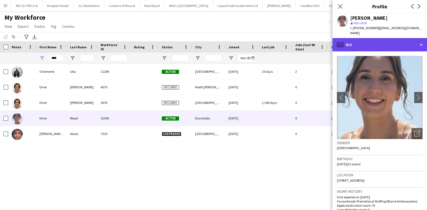
click at [360, 39] on div "profile Bio" at bounding box center [379, 44] width 94 height 13
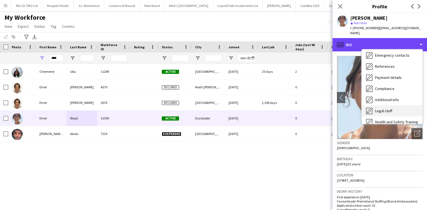
scroll to position [74, 0]
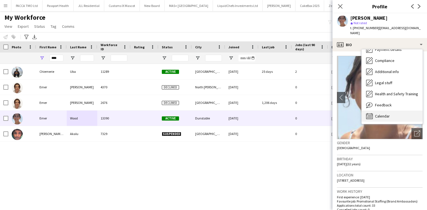
click at [384, 114] on span "Calendar" at bounding box center [382, 116] width 15 height 5
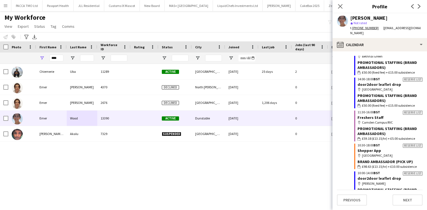
scroll to position [229, 0]
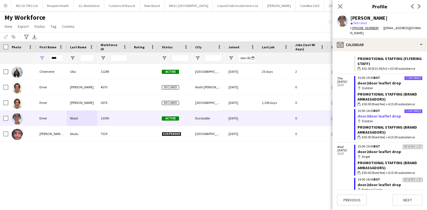
click at [375, 114] on link "door2door leaflet drop" at bounding box center [379, 116] width 44 height 5
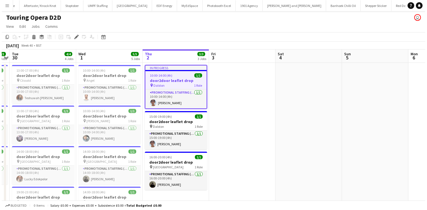
scroll to position [0, 710]
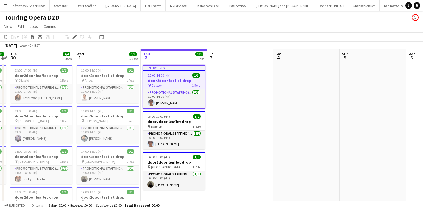
click at [7, 3] on app-icon "Menu" at bounding box center [5, 5] width 4 height 4
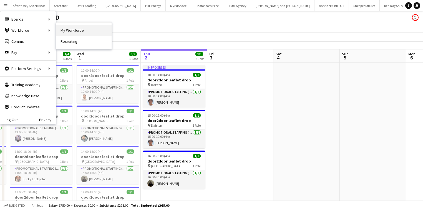
click at [61, 31] on link "My Workforce" at bounding box center [84, 30] width 56 height 11
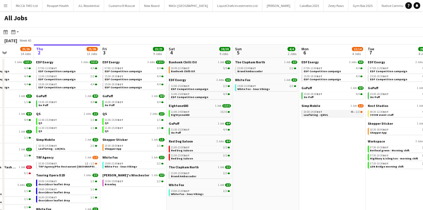
scroll to position [0, 164]
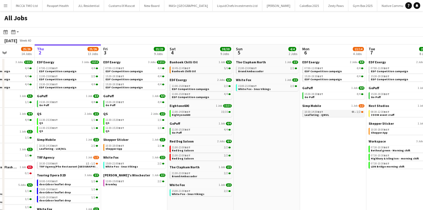
click at [326, 113] on div "10:30-14:30 BST 4A • 1/2" at bounding box center [334, 112] width 59 height 3
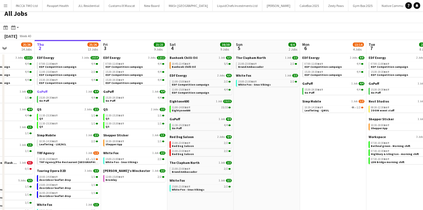
scroll to position [4, 0]
click at [326, 109] on link "10:30-14:30 BST 4A • 1/2 Leafleting - QMUL" at bounding box center [334, 109] width 59 height 6
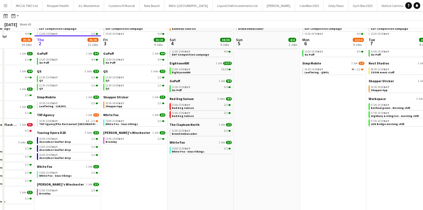
scroll to position [49, 0]
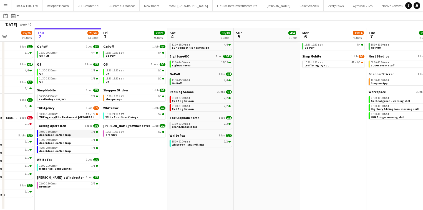
click at [74, 136] on link "10:00-14:00 BST 1/1 door2door leaflet drop" at bounding box center [68, 133] width 59 height 6
click at [8, 8] on button "Menu" at bounding box center [5, 5] width 11 height 11
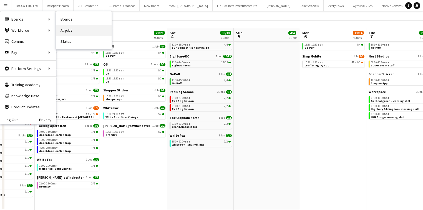
click at [62, 26] on link "All jobs" at bounding box center [84, 30] width 56 height 11
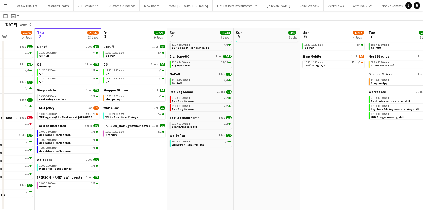
scroll to position [49, 0]
click at [1, 7] on button "Menu" at bounding box center [5, 5] width 11 height 11
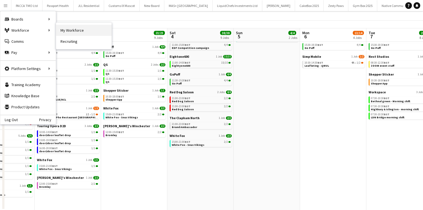
click at [62, 28] on link "My Workforce" at bounding box center [84, 30] width 56 height 11
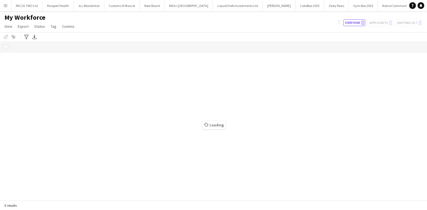
click at [160, 13] on div "My Workforce View Views Default view New view Update view Delete view Edit name…" at bounding box center [213, 22] width 427 height 19
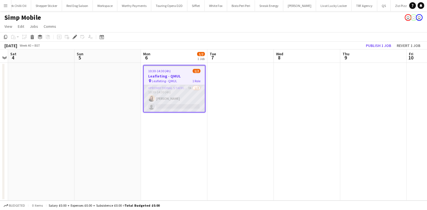
scroll to position [0, 1042]
click at [183, 94] on app-card-role "Promotional Staffing (Flyering Staff) 7A 1/2 10:30-14:30 (4h) Cindy Rojas singl…" at bounding box center [174, 98] width 61 height 27
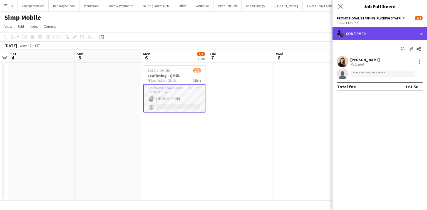
click at [375, 33] on div "single-neutral-actions-check-2 Confirmed" at bounding box center [379, 33] width 94 height 13
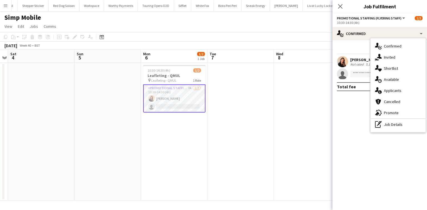
click at [384, 87] on div "single-neutral-actions-information Applicants" at bounding box center [397, 90] width 55 height 11
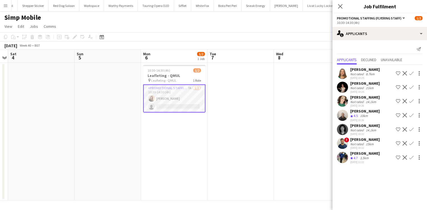
click at [343, 98] on app-user-avatar at bounding box center [342, 101] width 11 height 11
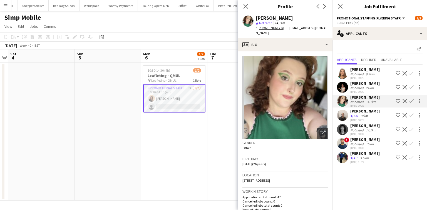
click at [342, 89] on app-user-avatar at bounding box center [342, 87] width 11 height 11
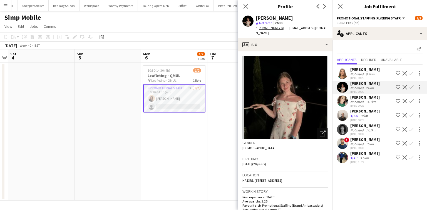
click at [357, 155] on div "Dan Castagno" at bounding box center [364, 153] width 29 height 5
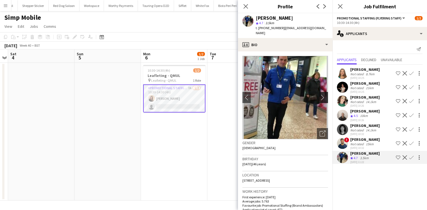
click at [323, 94] on app-icon "chevron-right" at bounding box center [323, 97] width 9 height 6
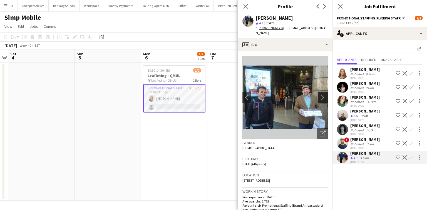
click at [323, 94] on app-icon "chevron-right" at bounding box center [323, 97] width 9 height 6
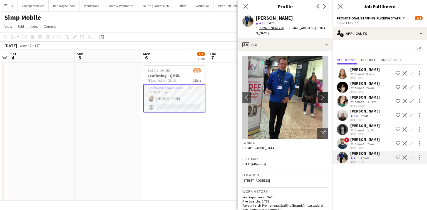
click at [323, 94] on app-icon "chevron-right" at bounding box center [323, 97] width 9 height 6
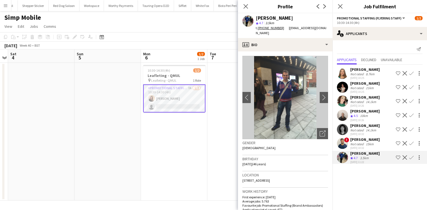
click at [350, 88] on div "Yuliia Levytska Not rated 21km 02-10-2025 10:25 Shortlist crew Decline Confirm" at bounding box center [379, 87] width 94 height 13
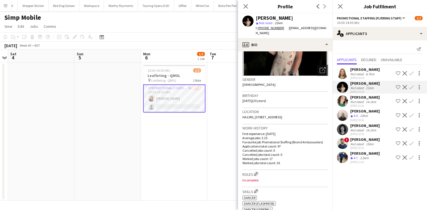
scroll to position [67, 0]
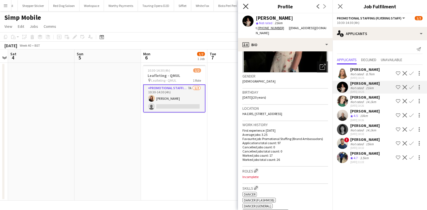
click at [245, 6] on icon at bounding box center [245, 6] width 5 height 5
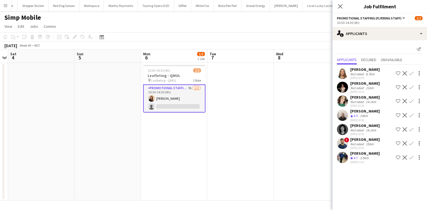
click at [350, 99] on div "Giz Griffiths" at bounding box center [364, 97] width 29 height 5
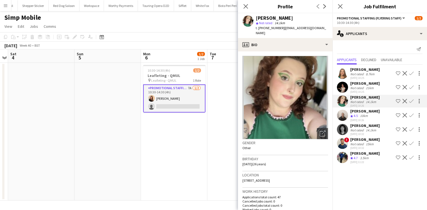
click at [346, 113] on app-user-avatar at bounding box center [342, 115] width 11 height 11
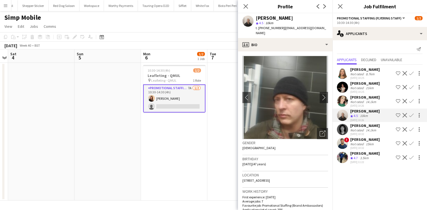
click at [345, 120] on div at bounding box center [342, 115] width 11 height 11
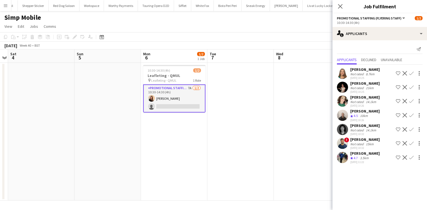
click at [342, 75] on app-user-avatar at bounding box center [342, 73] width 11 height 11
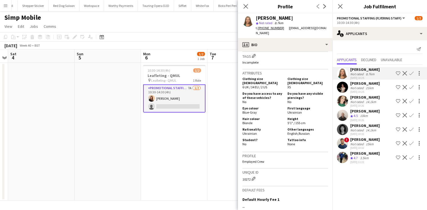
scroll to position [212, 0]
click at [243, 6] on icon "Close pop-in" at bounding box center [245, 6] width 5 height 5
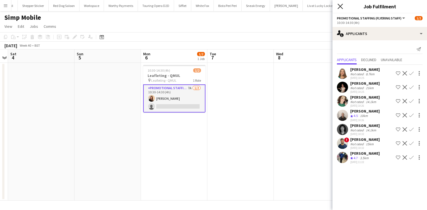
click at [339, 5] on icon "Close pop-in" at bounding box center [339, 6] width 5 height 5
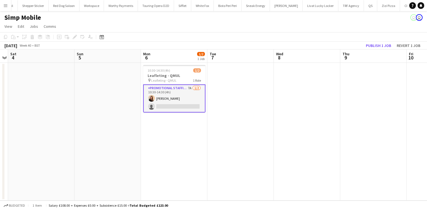
click at [168, 104] on app-card-role "Promotional Staffing (Flyering Staff) 7A 1/2 10:30-14:30 (4h) Cindy Rojas singl…" at bounding box center [174, 98] width 62 height 28
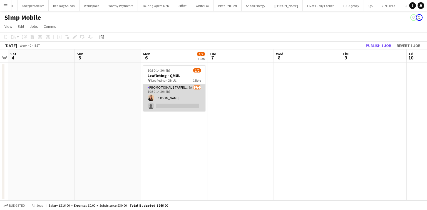
click at [168, 104] on app-card-role "Promotional Staffing (Flyering Staff) 7A 1/2 10:30-14:30 (4h) Cindy Rojas singl…" at bounding box center [174, 97] width 62 height 27
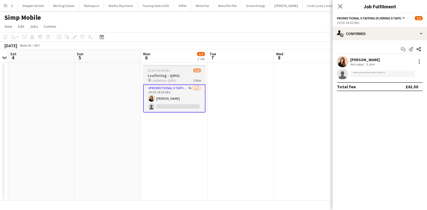
click at [150, 66] on div at bounding box center [174, 65] width 62 height 1
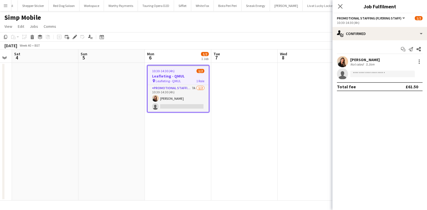
scroll to position [0, 121]
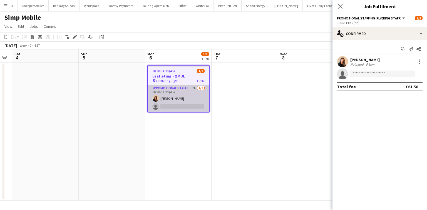
click at [179, 89] on app-card-role "Promotional Staffing (Flyering Staff) 7A 1/2 10:30-14:30 (4h) Cindy Rojas singl…" at bounding box center [178, 98] width 61 height 27
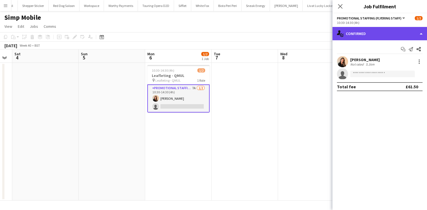
click at [347, 32] on div "single-neutral-actions-check-2 Confirmed" at bounding box center [379, 33] width 94 height 13
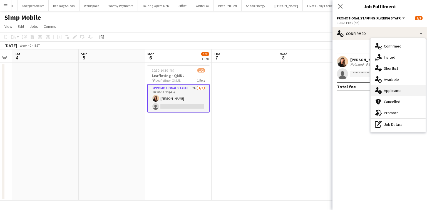
click at [381, 91] on icon at bounding box center [380, 92] width 4 height 4
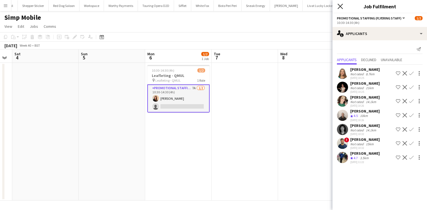
click at [341, 7] on icon at bounding box center [339, 6] width 5 height 5
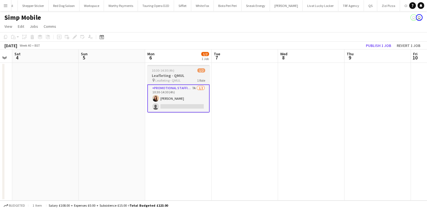
click at [196, 69] on div "10:30-14:30 (4h) 1/2" at bounding box center [178, 70] width 62 height 4
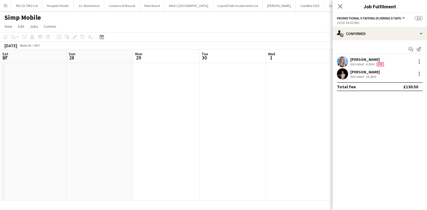
scroll to position [0, 191]
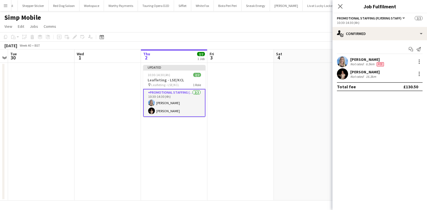
click at [336, 1] on div "Close pop-in" at bounding box center [340, 6] width 16 height 13
click at [344, 4] on app-icon "Close pop-in" at bounding box center [340, 7] width 8 height 8
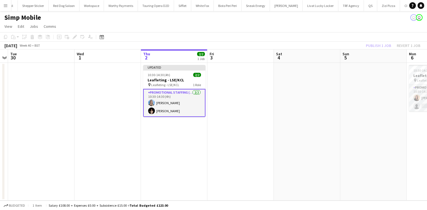
click at [160, 63] on app-date-cell "Updated 10:30-14:30 (4h) 2/2 Leafleting - LSE/KCL pin Leafleting - LSE/KCL 1 Ro…" at bounding box center [174, 132] width 66 height 138
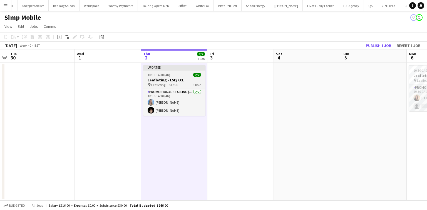
click at [160, 71] on app-job-card "Updated 10:30-14:30 (4h) 2/2 Leafleting - LSE/KCL pin Leafleting - LSE/KCL 1 Ro…" at bounding box center [174, 90] width 62 height 51
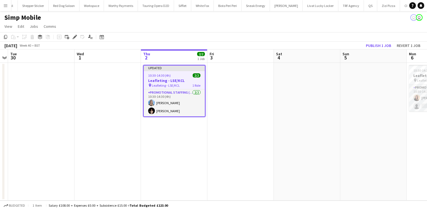
click at [384, 98] on app-date-cell at bounding box center [373, 132] width 66 height 138
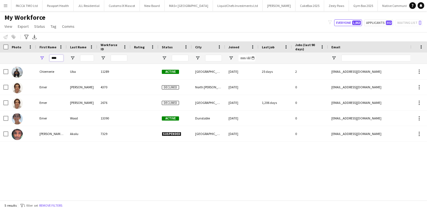
click at [58, 60] on input "****" at bounding box center [56, 58] width 14 height 7
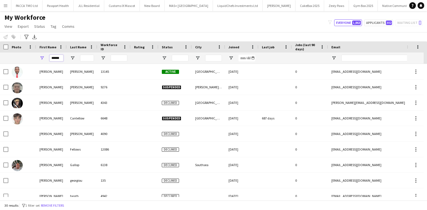
type input "******"
click at [90, 59] on input "Last Name Filter Input" at bounding box center [87, 58] width 14 height 7
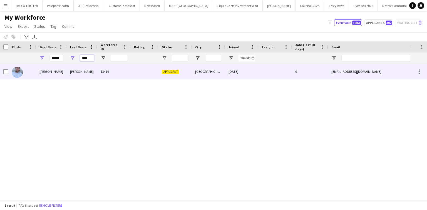
type input "****"
click at [92, 71] on div "Hodson" at bounding box center [82, 71] width 31 height 15
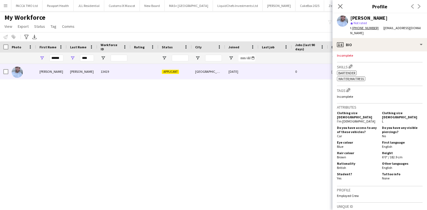
scroll to position [176, 0]
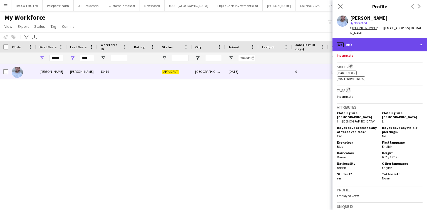
click at [372, 41] on div "profile Bio" at bounding box center [379, 44] width 94 height 13
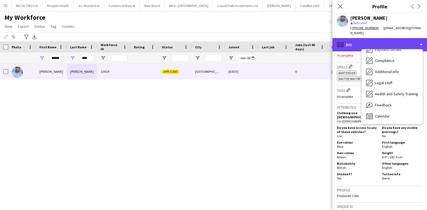
scroll to position [74, 0]
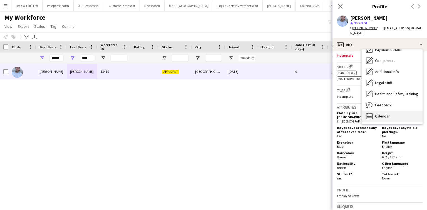
click at [379, 111] on div "Calendar Calendar" at bounding box center [391, 116] width 61 height 11
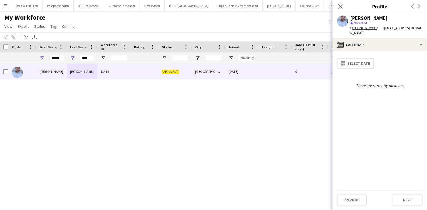
click at [362, 31] on div "George Hodson star Not rated t. +447715288856 | georgehoddie18@gmail.com" at bounding box center [379, 25] width 94 height 25
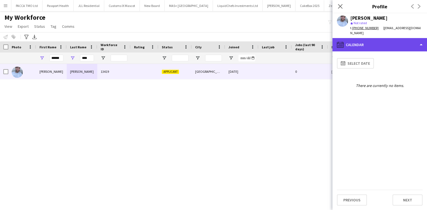
click at [363, 38] on div "calendar-full Calendar" at bounding box center [379, 44] width 94 height 13
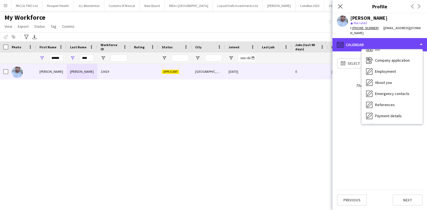
scroll to position [8, 0]
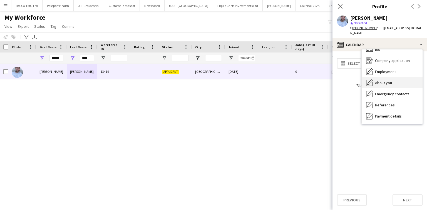
click at [394, 77] on div "About you About you" at bounding box center [391, 82] width 61 height 11
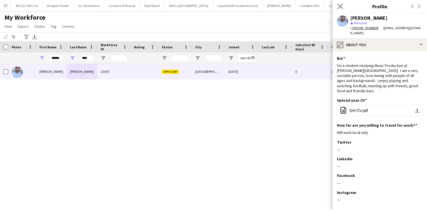
click at [339, 9] on app-icon "Close pop-in" at bounding box center [340, 7] width 8 height 8
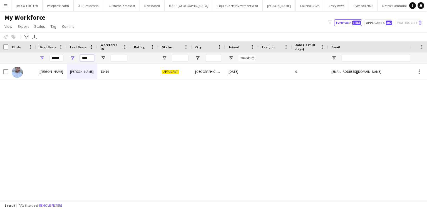
click at [91, 58] on input "****" at bounding box center [87, 58] width 14 height 7
click at [91, 57] on input "****" at bounding box center [87, 58] width 14 height 7
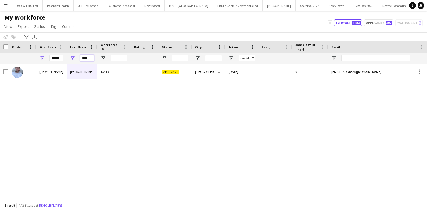
click at [91, 57] on input "****" at bounding box center [87, 58] width 14 height 7
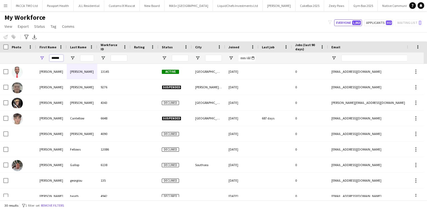
click at [61, 59] on input "******" at bounding box center [56, 58] width 14 height 7
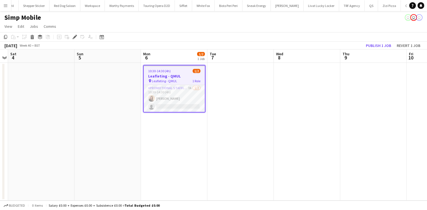
scroll to position [0, 1042]
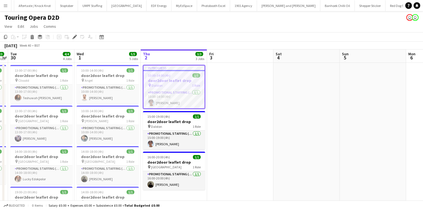
scroll to position [0, 710]
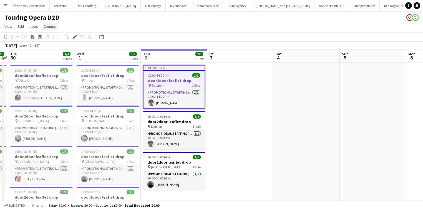
click at [41, 26] on link "Comms" at bounding box center [49, 26] width 17 height 7
click at [40, 26] on app-page-menu "View Day view expanded Day view collapsed Month view Date picker Jump to [DATE]…" at bounding box center [211, 27] width 423 height 11
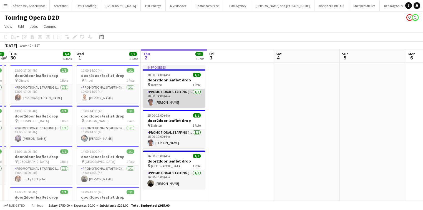
click at [188, 90] on app-card-role "Promotional Staffing (Brand Ambassadors) [DATE] 10:00-14:00 (4h) [PERSON_NAME]" at bounding box center [174, 98] width 62 height 19
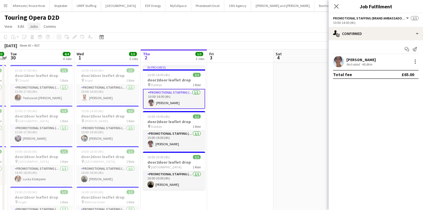
click at [31, 27] on span "Jobs" at bounding box center [34, 26] width 8 height 5
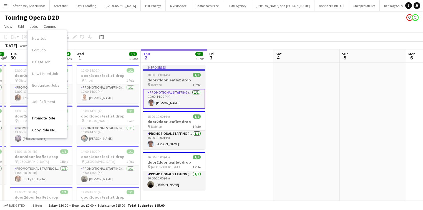
click at [158, 81] on h3 "door2door leaflet drop" at bounding box center [174, 80] width 62 height 5
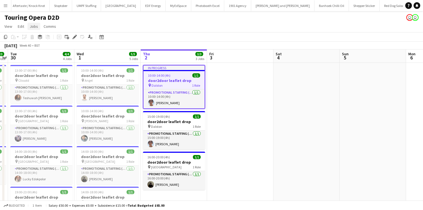
click at [32, 28] on span "Jobs" at bounding box center [34, 26] width 8 height 5
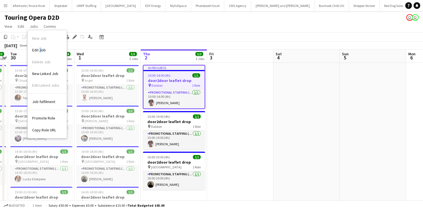
click at [41, 49] on span "Edit Job" at bounding box center [39, 50] width 14 height 5
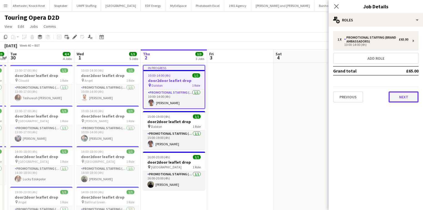
click at [406, 93] on button "Next" at bounding box center [404, 96] width 30 height 11
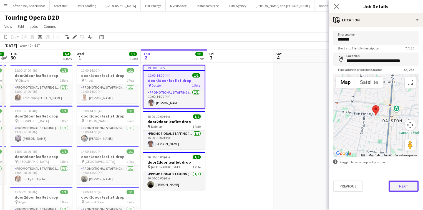
click at [406, 191] on button "Next" at bounding box center [404, 186] width 30 height 11
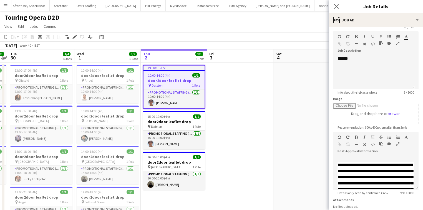
scroll to position [0, 0]
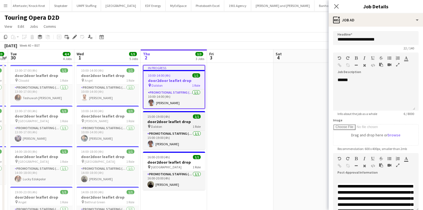
click at [173, 123] on h3 "door2door leaflet drop" at bounding box center [174, 121] width 62 height 5
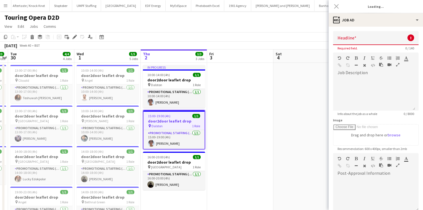
type input "**********"
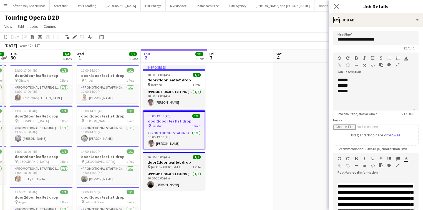
scroll to position [0, 191]
click at [167, 156] on span "16:00-20:00 (4h)" at bounding box center [159, 157] width 23 height 4
type input "**********"
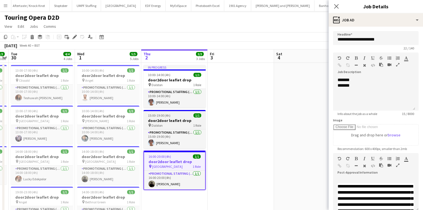
click at [175, 114] on div "15:00-19:00 (4h) 1/1" at bounding box center [175, 115] width 62 height 4
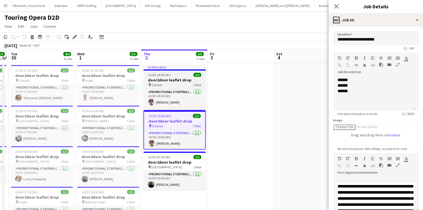
click at [181, 77] on div "10:00-14:00 (4h) 1/1" at bounding box center [175, 75] width 62 height 4
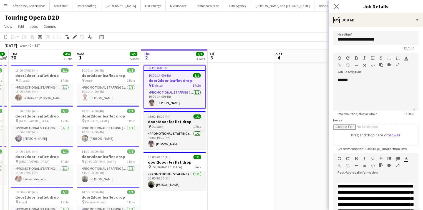
click at [163, 114] on span "15:00-19:00 (4h)" at bounding box center [159, 116] width 23 height 4
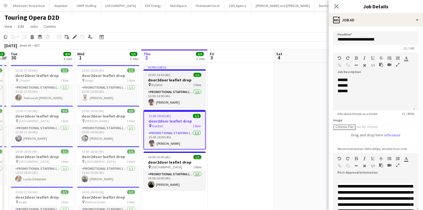
click at [168, 72] on app-job-card "In progress 10:00-14:00 (4h) 1/1 door2door leaflet drop pin Dalston 1 Role Prom…" at bounding box center [175, 86] width 62 height 43
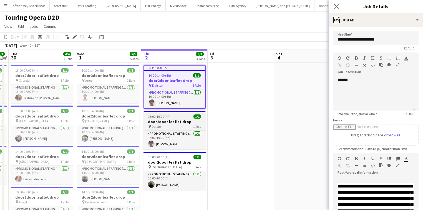
click at [167, 127] on div "pin Dalston 1 Role" at bounding box center [175, 126] width 62 height 4
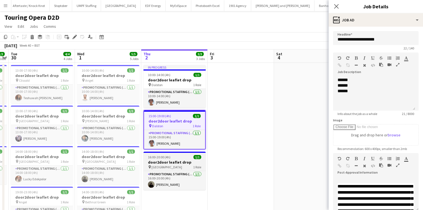
click at [169, 166] on span "[GEOGRAPHIC_DATA]" at bounding box center [167, 167] width 31 height 4
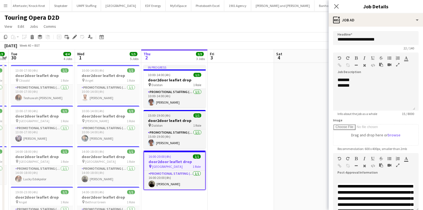
click at [166, 125] on div "pin Dalston 1 Role" at bounding box center [175, 125] width 62 height 4
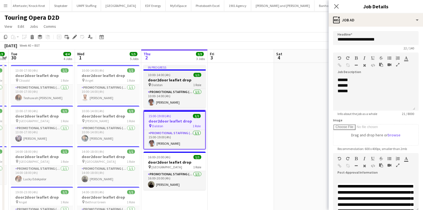
click at [159, 77] on span "10:00-14:00 (4h)" at bounding box center [159, 75] width 23 height 4
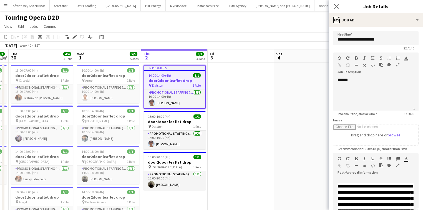
click at [167, 129] on app-job-card "15:00-19:00 (4h) 1/1 door2door leaflet drop pin Dalston 1 Role Promotional Staf…" at bounding box center [175, 130] width 62 height 38
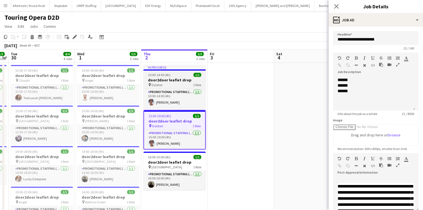
click at [156, 79] on h3 "door2door leaflet drop" at bounding box center [175, 80] width 62 height 5
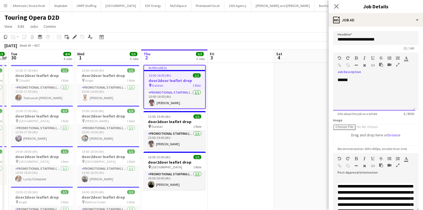
click at [341, 81] on div "******" at bounding box center [374, 93] width 82 height 33
click at [343, 80] on div "******" at bounding box center [374, 93] width 82 height 33
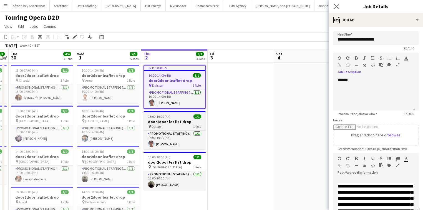
click at [180, 124] on h3 "door2door leaflet drop" at bounding box center [175, 121] width 62 height 5
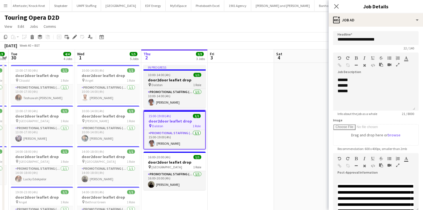
click at [166, 83] on div "pin Dalston 1 Role" at bounding box center [175, 85] width 62 height 4
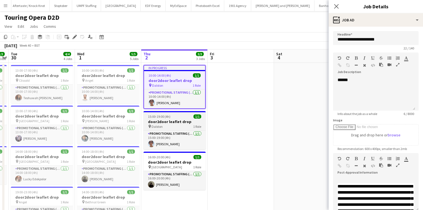
click at [178, 116] on div "15:00-19:00 (4h) 1/1" at bounding box center [175, 116] width 62 height 4
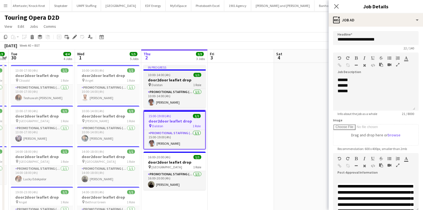
click at [176, 79] on h3 "door2door leaflet drop" at bounding box center [175, 80] width 62 height 5
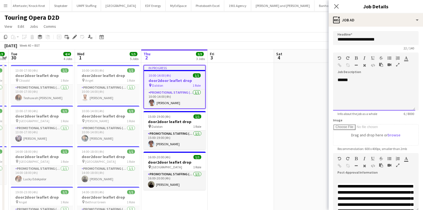
click at [344, 80] on div "******" at bounding box center [374, 93] width 82 height 33
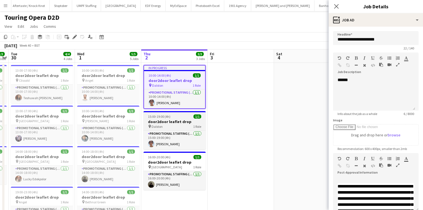
click at [174, 128] on div "pin Dalston 1 Role" at bounding box center [175, 126] width 62 height 4
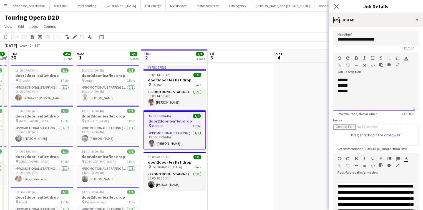
click at [348, 79] on div "****** ****** ******" at bounding box center [374, 93] width 82 height 33
click at [348, 91] on div "******" at bounding box center [374, 91] width 73 height 6
click at [347, 86] on div "******" at bounding box center [374, 86] width 73 height 6
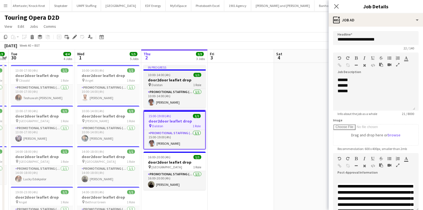
click at [175, 83] on div "pin Dalston 1 Role" at bounding box center [175, 85] width 62 height 4
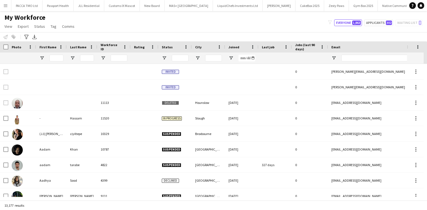
click at [8, 8] on button "Menu" at bounding box center [5, 5] width 11 height 11
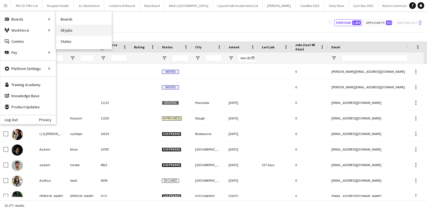
click at [69, 26] on link "All jobs" at bounding box center [84, 30] width 56 height 11
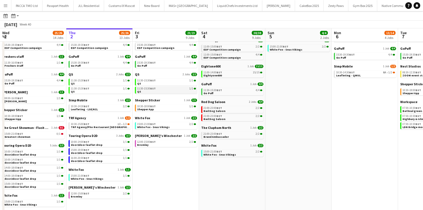
scroll to position [39, 0]
